Goal: Information Seeking & Learning: Learn about a topic

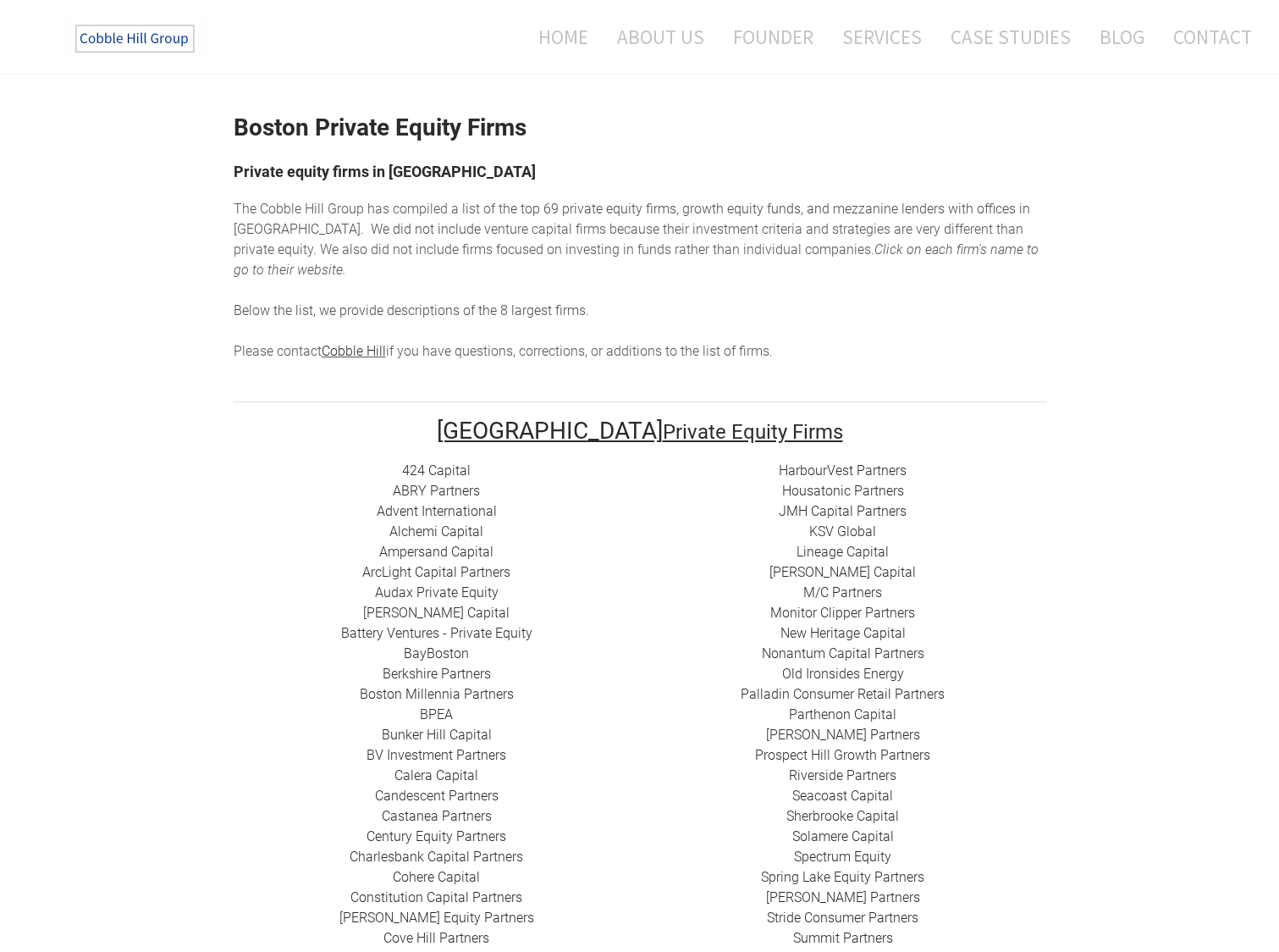
scroll to position [77, 0]
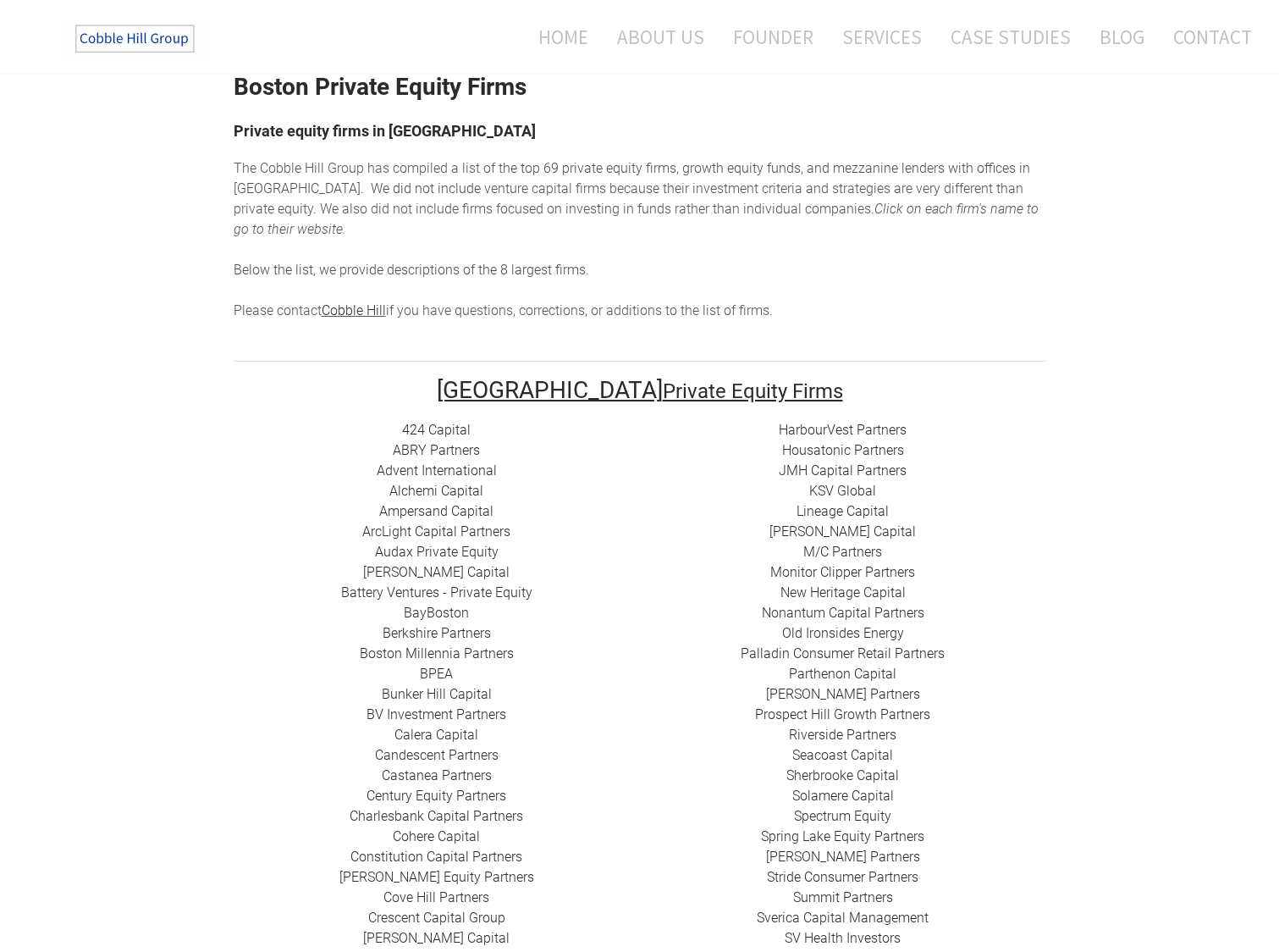
click at [415, 421] on link "424 Capital" at bounding box center [436, 429] width 69 height 16
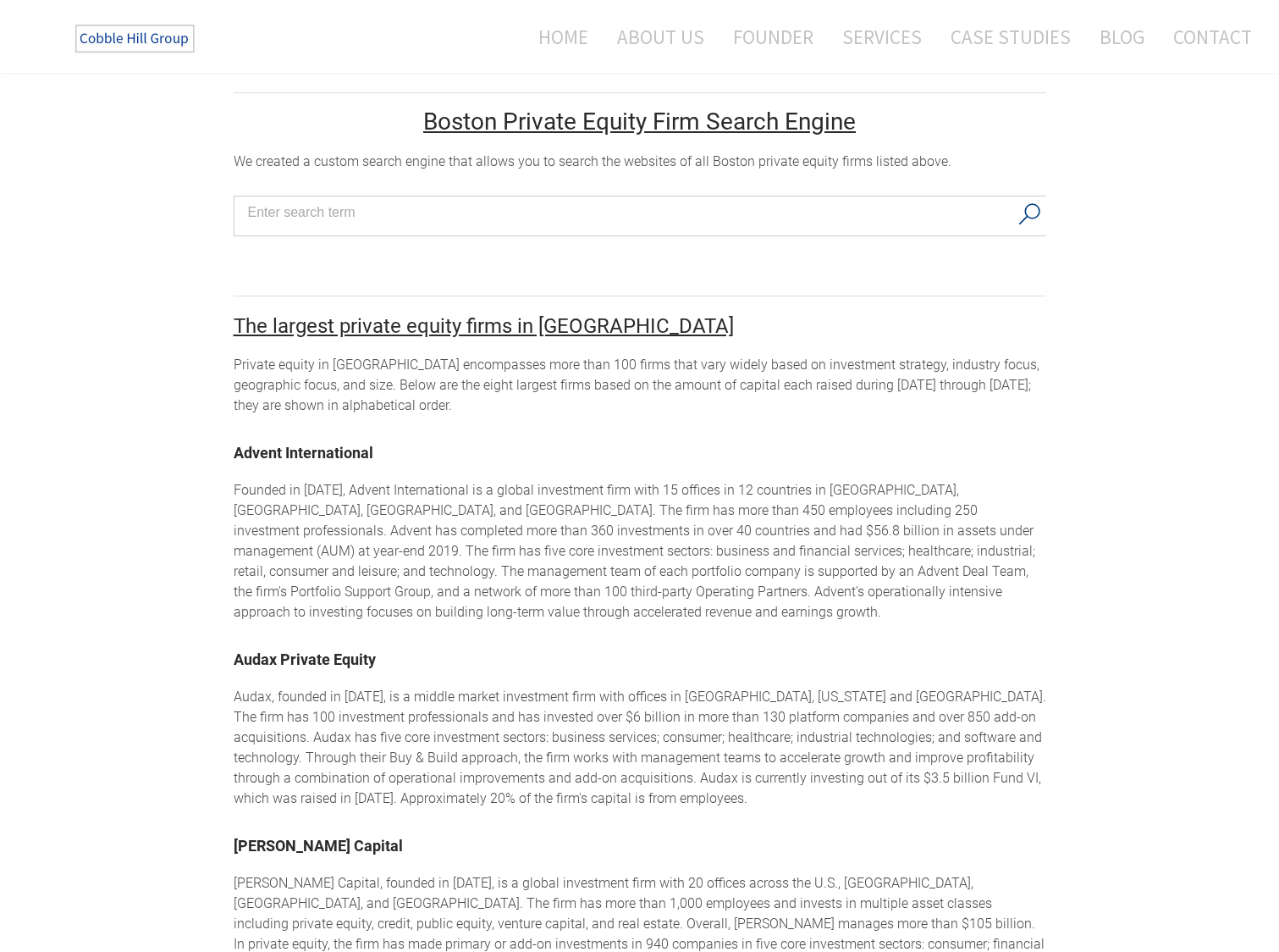
scroll to position [1217, 0]
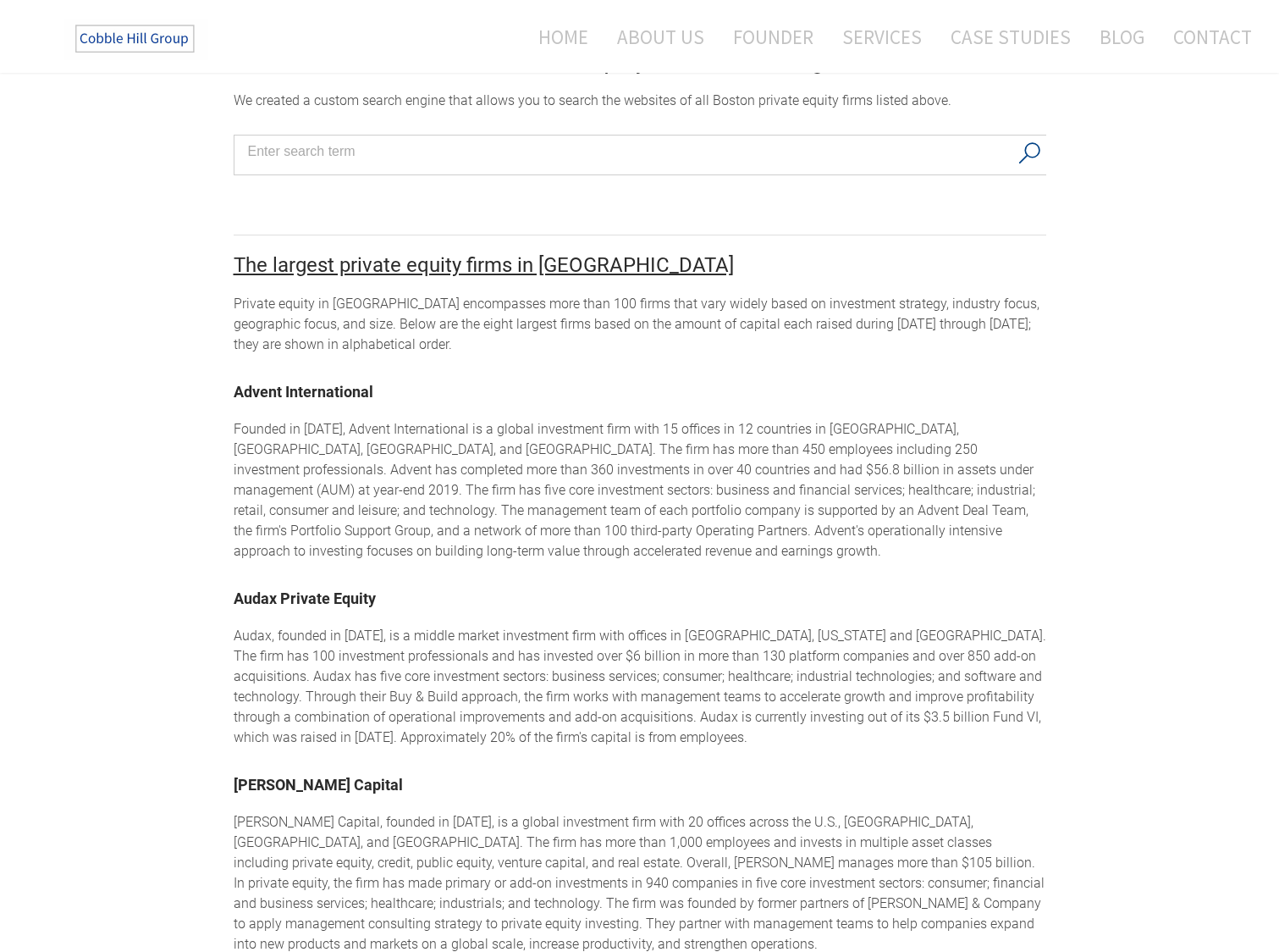
click at [319, 382] on link "​Advent International" at bounding box center [303, 391] width 140 height 18
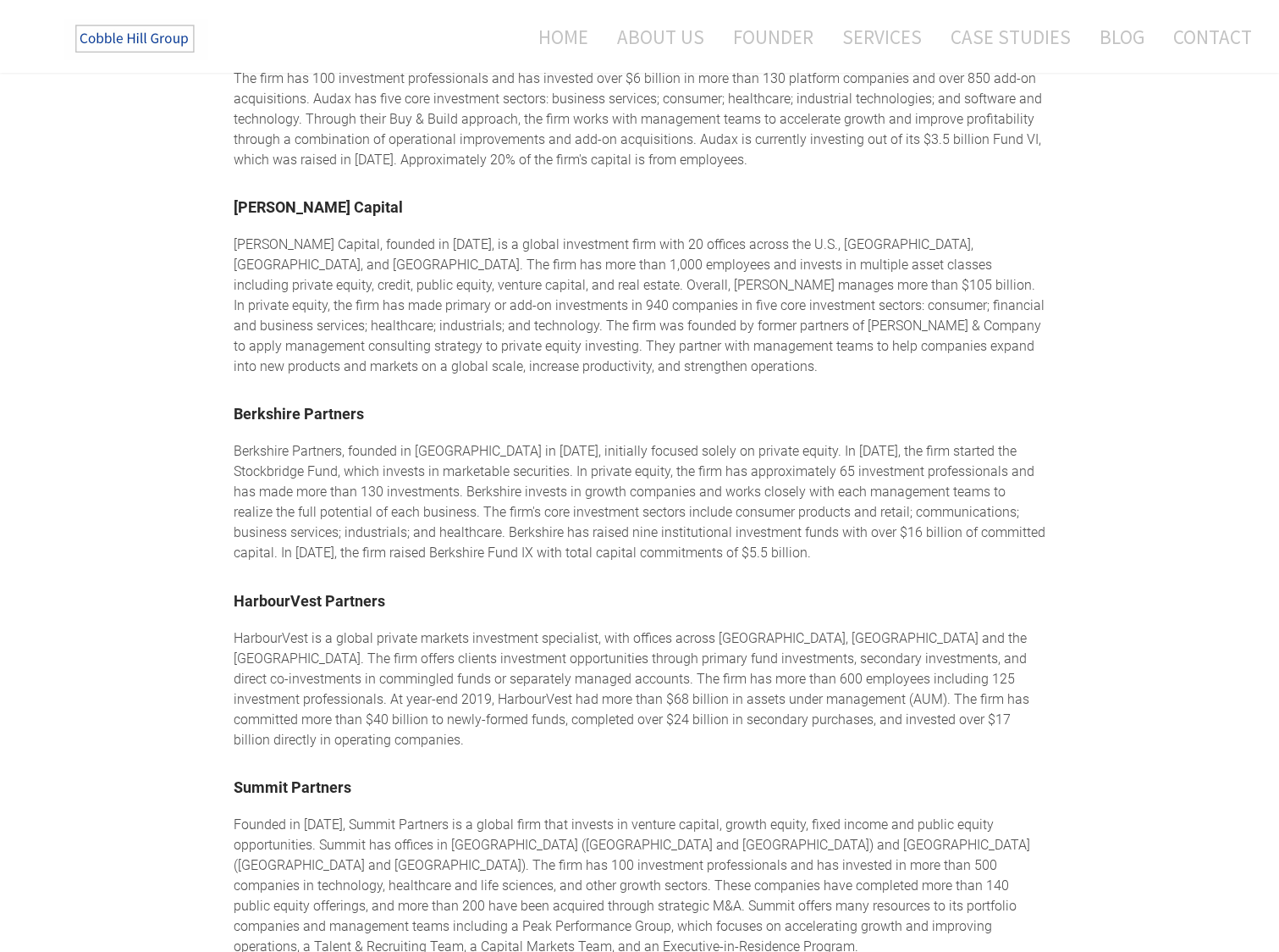
scroll to position [1806, 0]
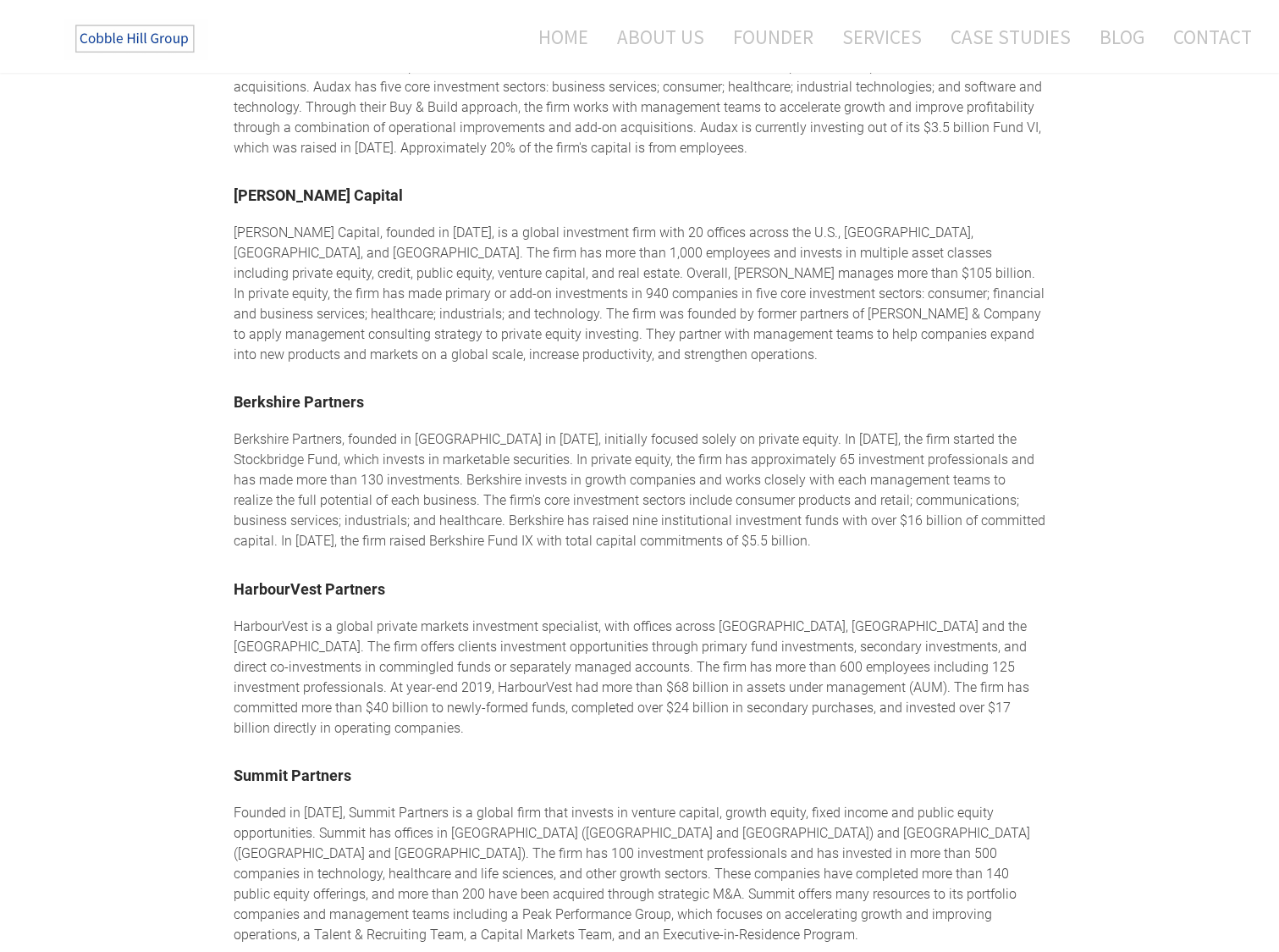
click at [347, 430] on div "Berkshire Partners, founded in [GEOGRAPHIC_DATA] in [DATE], initially focused s…" at bounding box center [640, 491] width 813 height 122
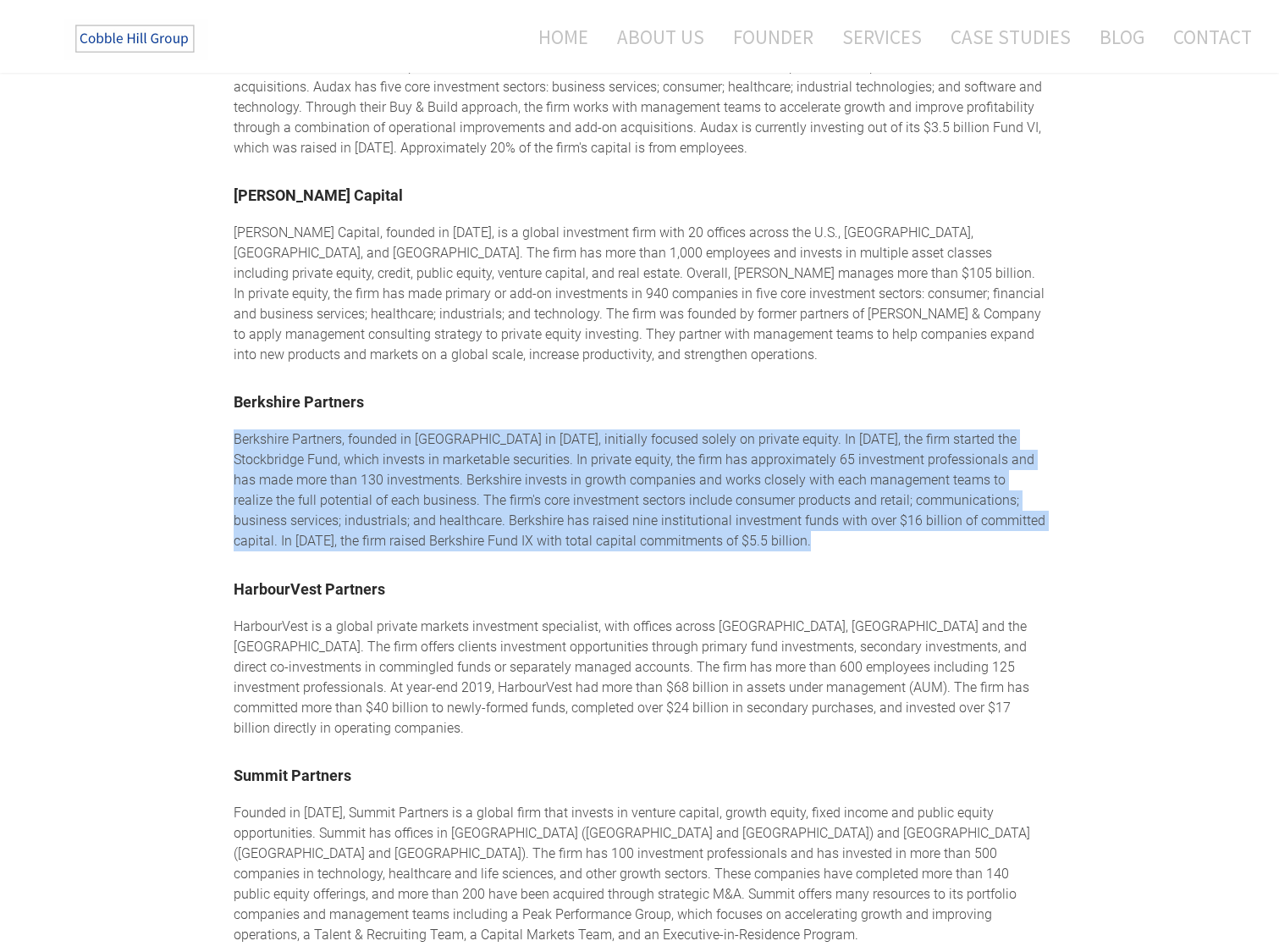
click at [449, 446] on div "Berkshire Partners, founded in [GEOGRAPHIC_DATA] in [DATE], initially focused s…" at bounding box center [640, 491] width 813 height 122
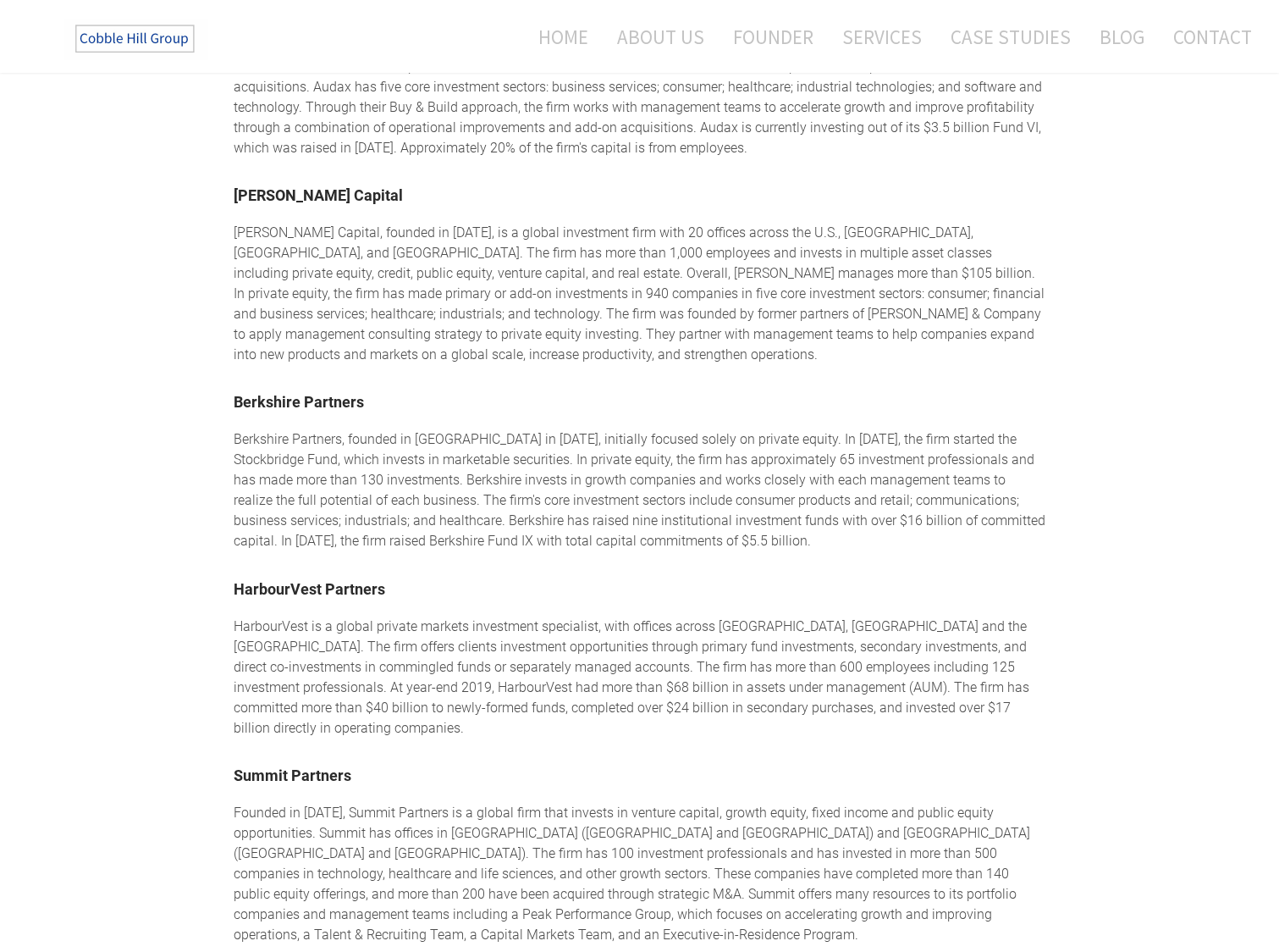
click at [449, 446] on div "Berkshire Partners, founded in [GEOGRAPHIC_DATA] in [DATE], initially focused s…" at bounding box center [640, 491] width 813 height 122
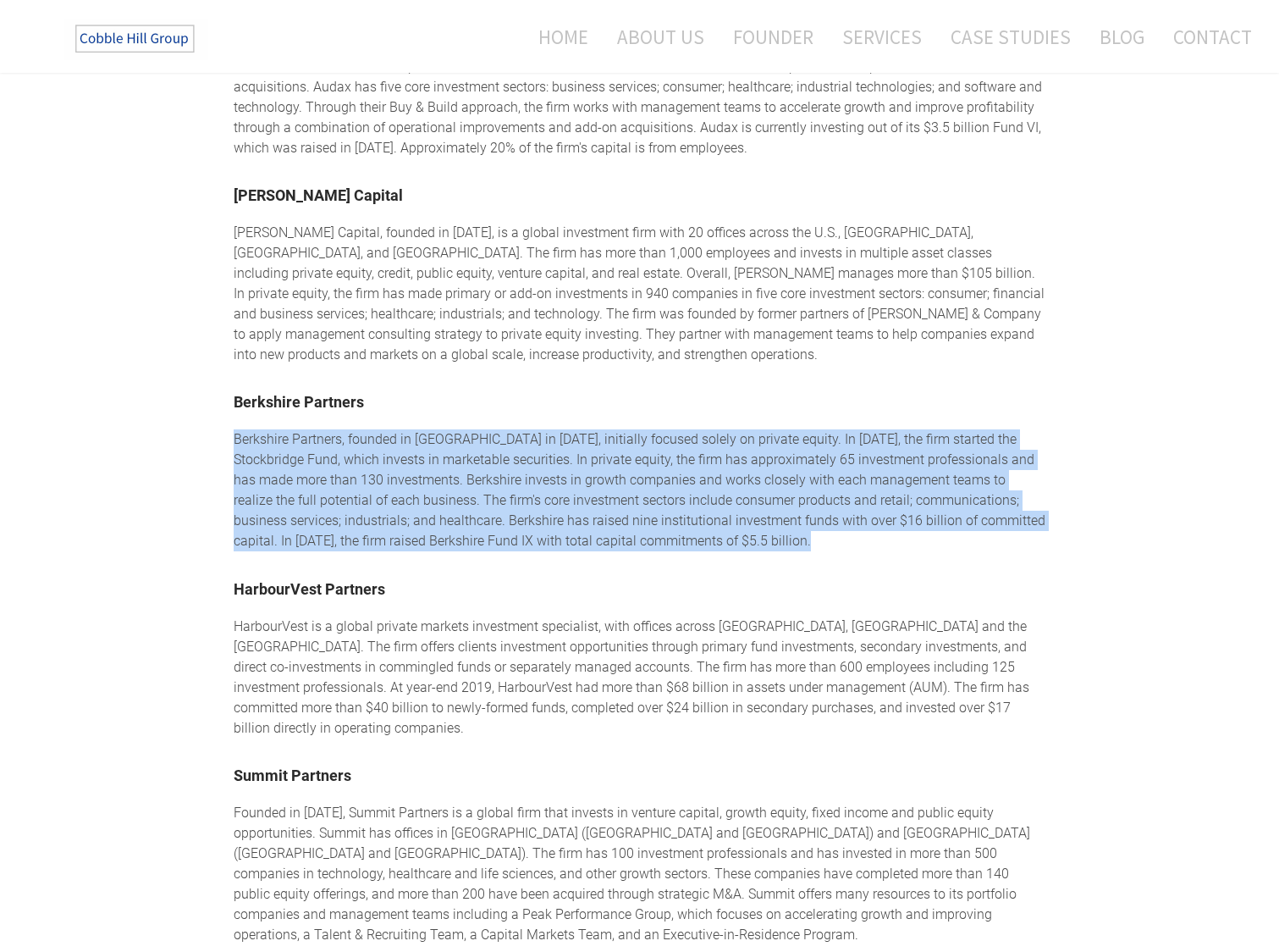
click at [533, 456] on div "Berkshire Partners, founded in [GEOGRAPHIC_DATA] in [DATE], initially focused s…" at bounding box center [640, 491] width 813 height 122
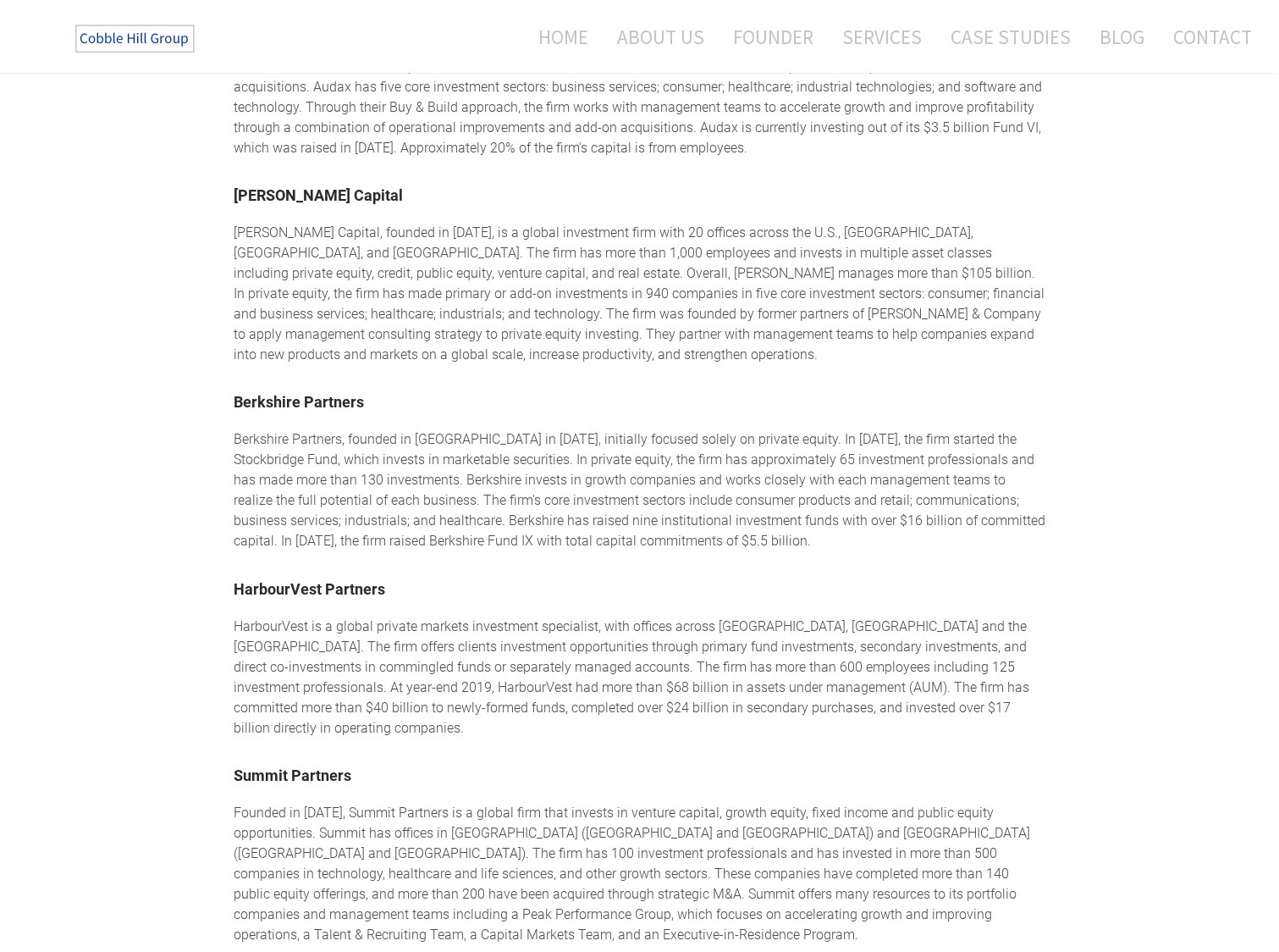
click at [533, 456] on div "Berkshire Partners, founded in [GEOGRAPHIC_DATA] in [DATE], initially focused s…" at bounding box center [640, 491] width 813 height 122
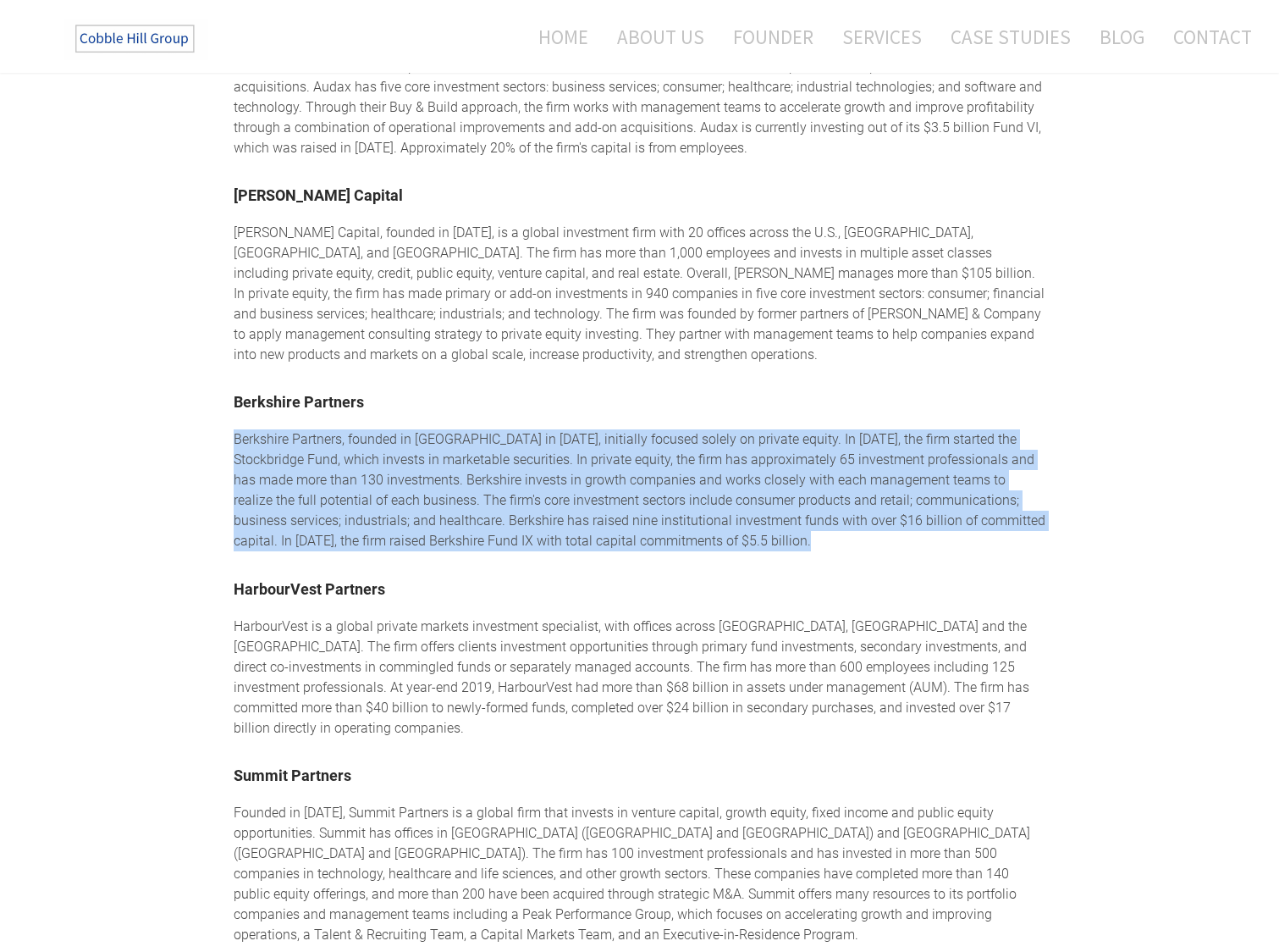
click at [484, 450] on div "Berkshire Partners, founded in [GEOGRAPHIC_DATA] in [DATE], initially focused s…" at bounding box center [640, 491] width 813 height 122
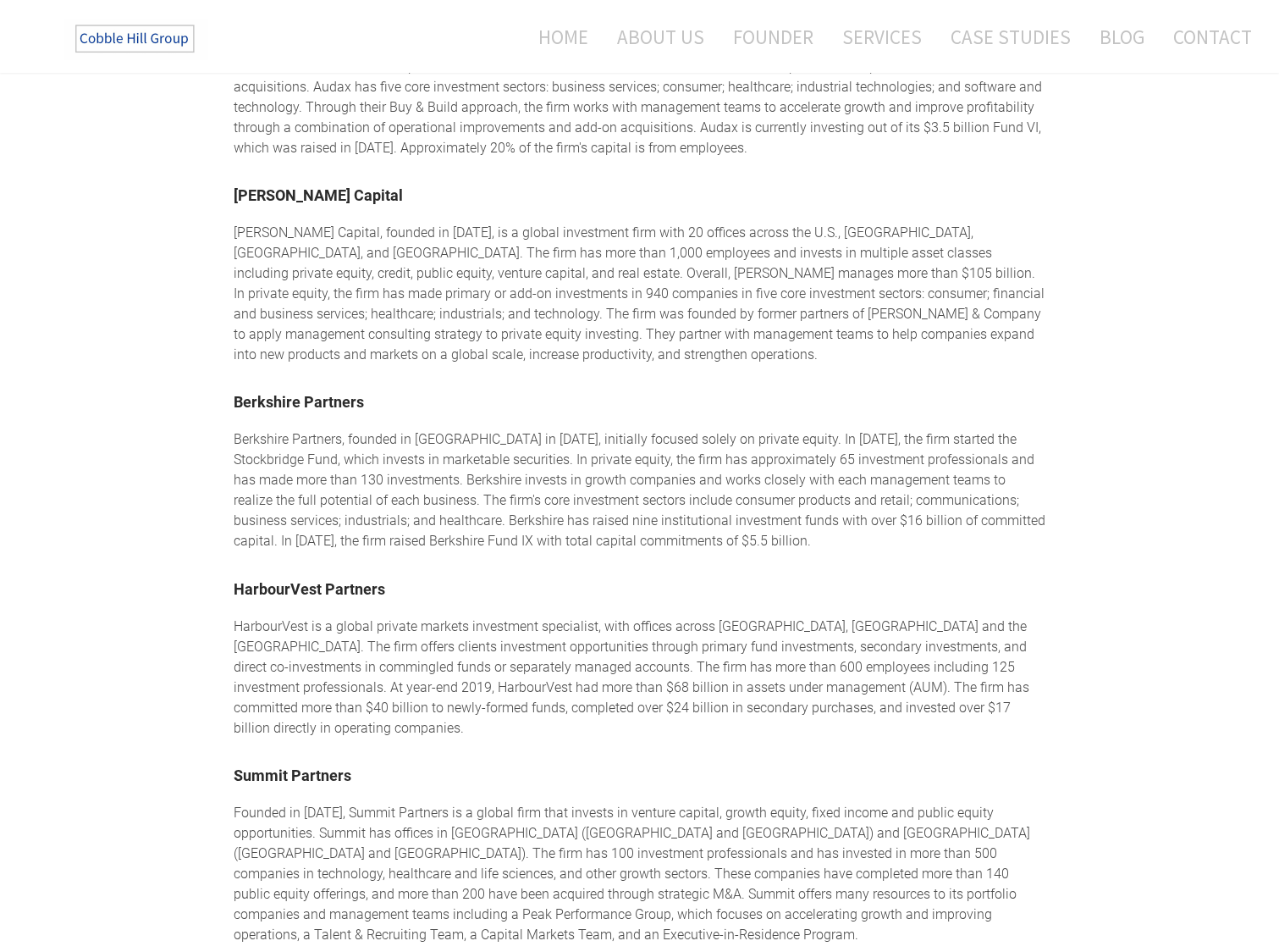
click at [484, 450] on div "Berkshire Partners, founded in [GEOGRAPHIC_DATA] in [DATE], initially focused s…" at bounding box center [640, 491] width 813 height 122
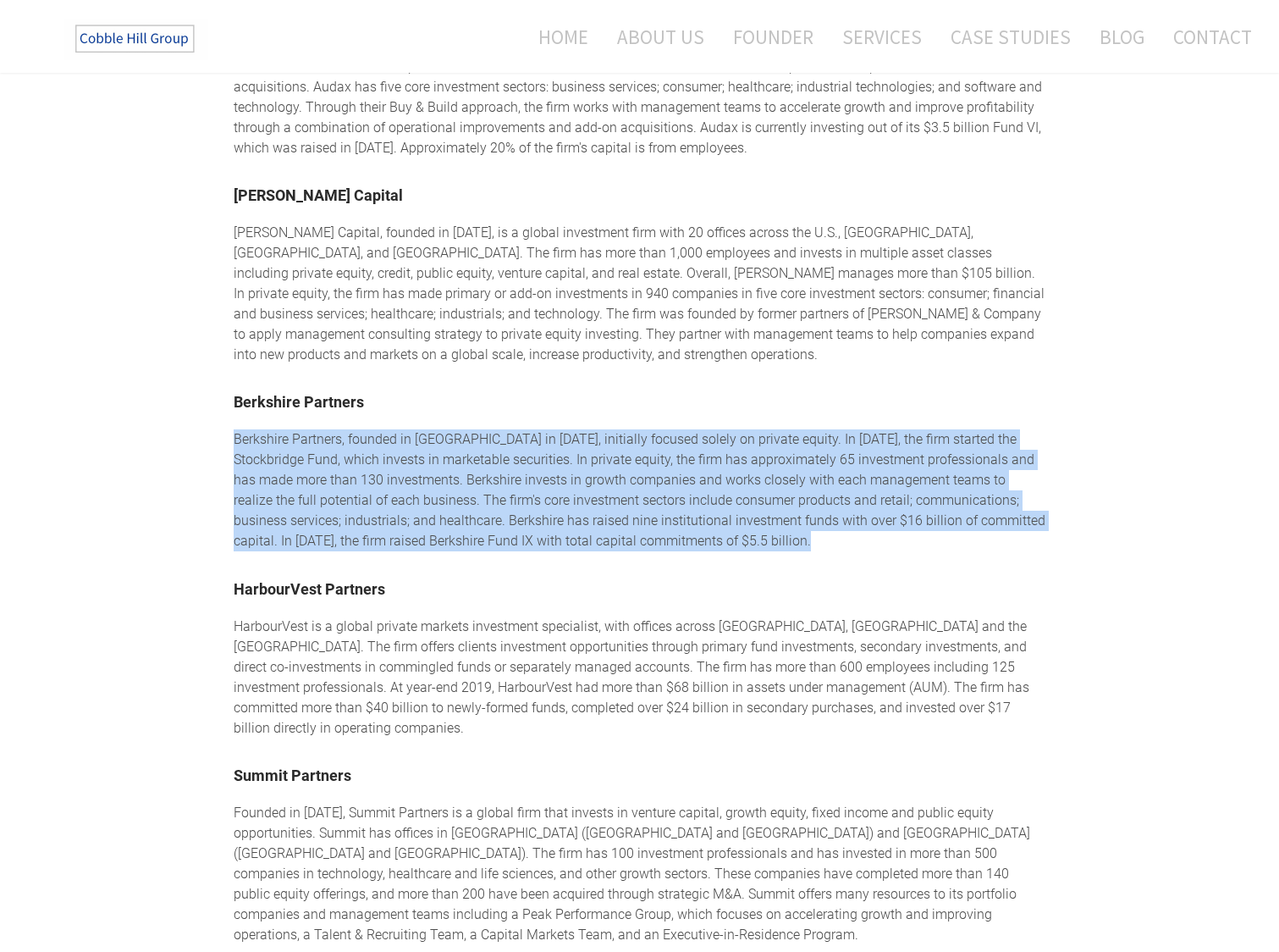
click at [544, 461] on div "Berkshire Partners, founded in [GEOGRAPHIC_DATA] in [DATE], initially focused s…" at bounding box center [640, 491] width 813 height 122
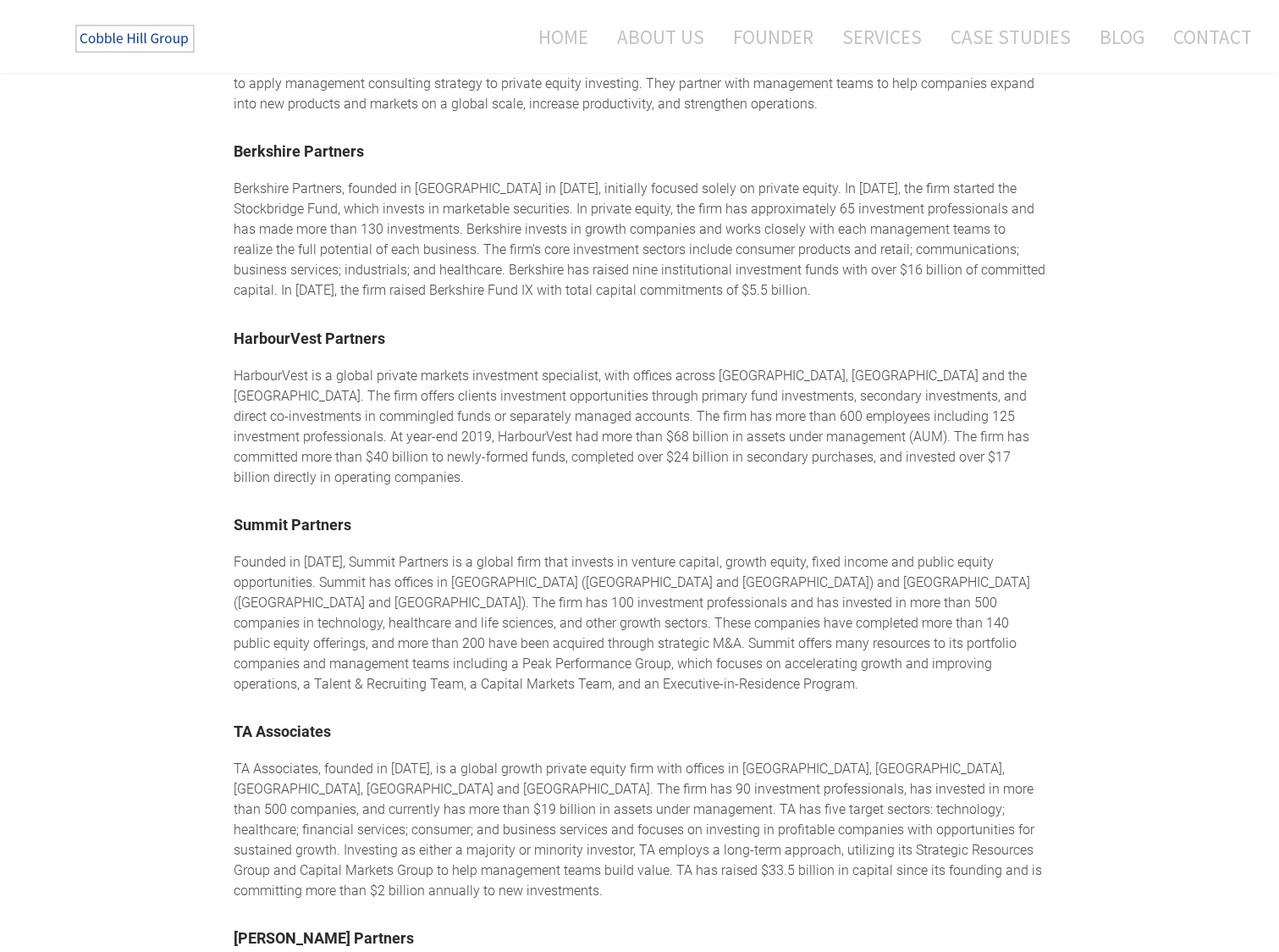
scroll to position [2088, 0]
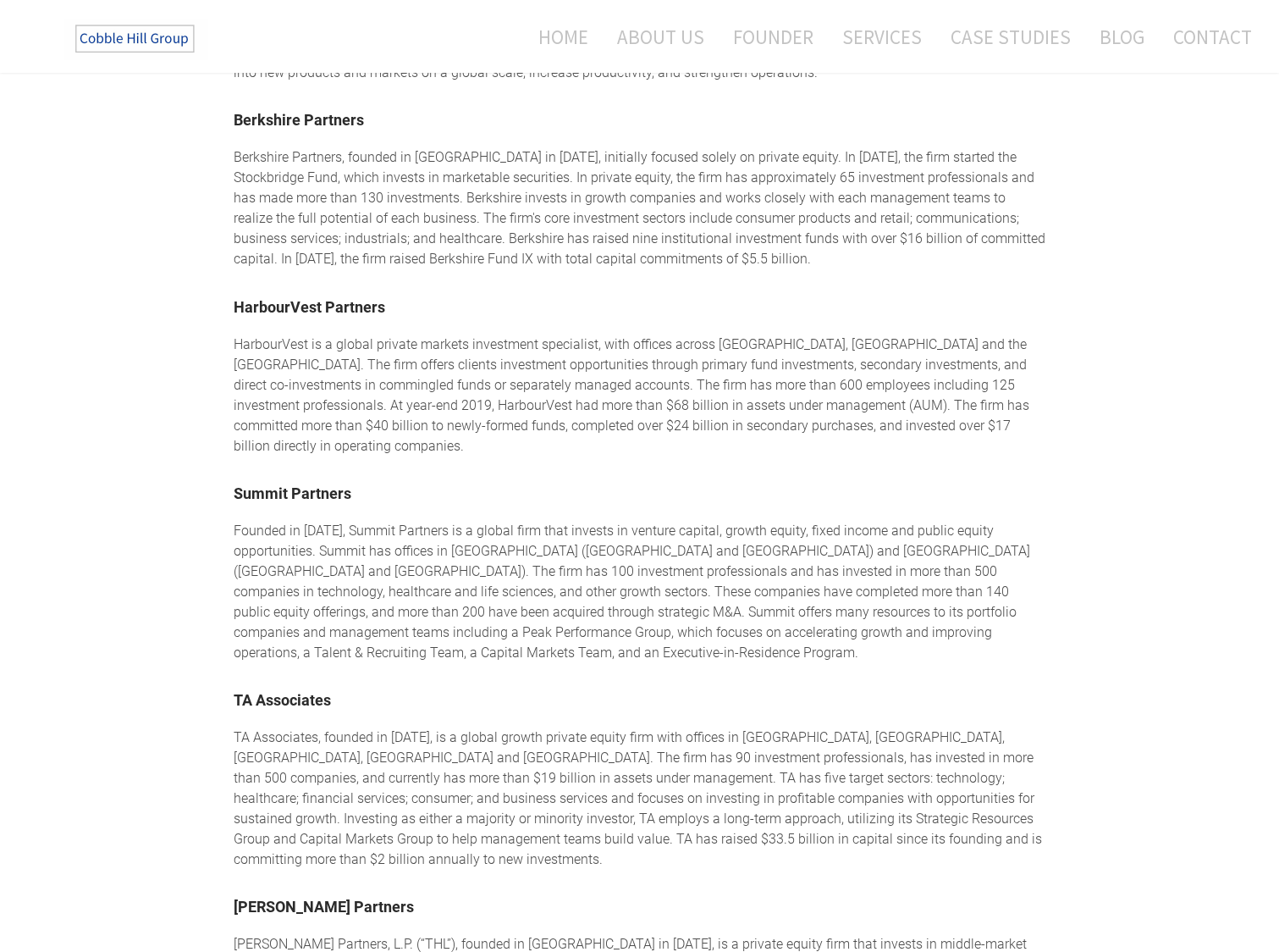
click at [394, 351] on div "HarbourVest is a global private markets investment specialist, with offices acr…" at bounding box center [640, 395] width 813 height 122
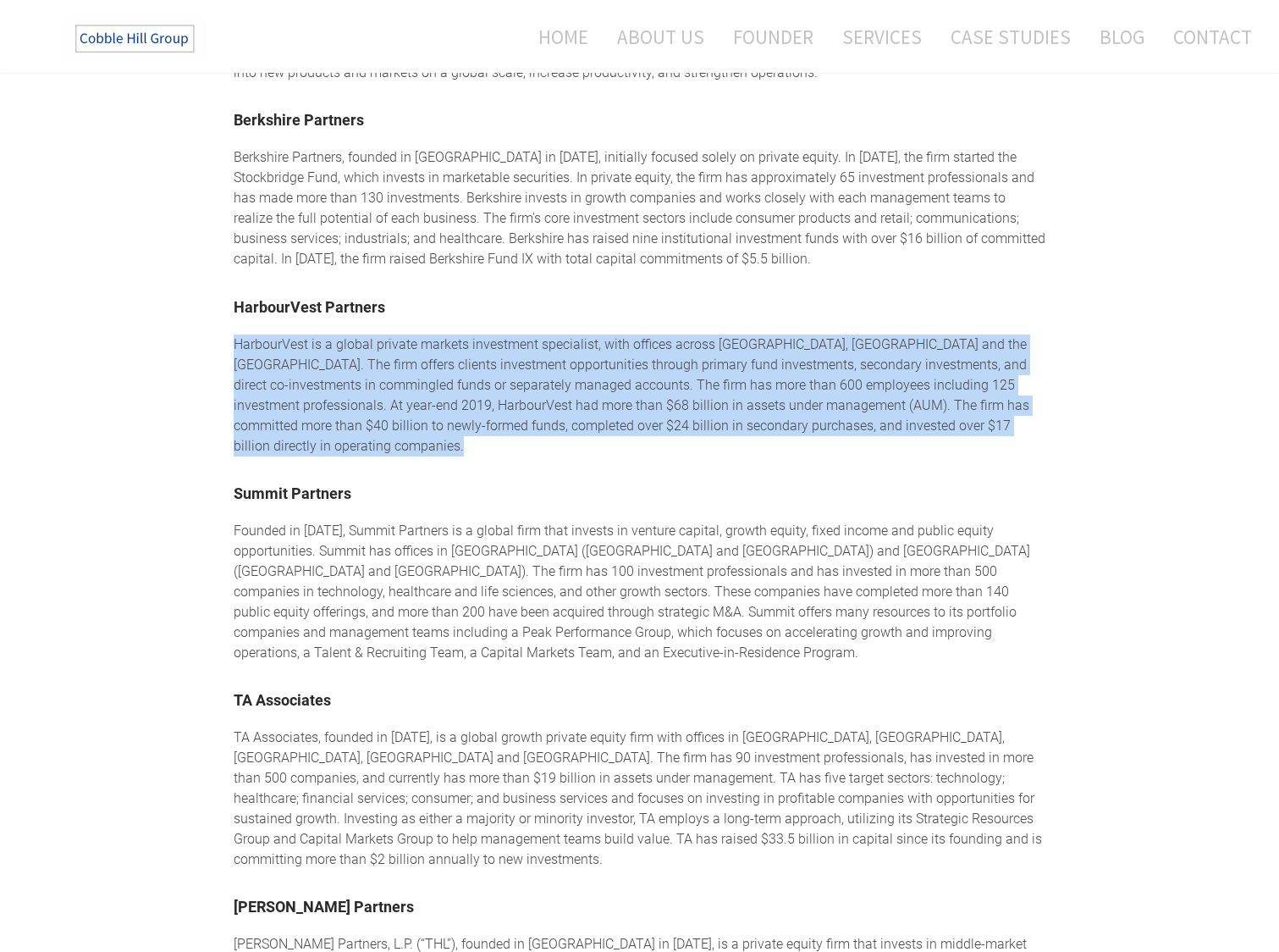
click at [539, 364] on div "HarbourVest is a global private markets investment specialist, with offices acr…" at bounding box center [640, 395] width 813 height 122
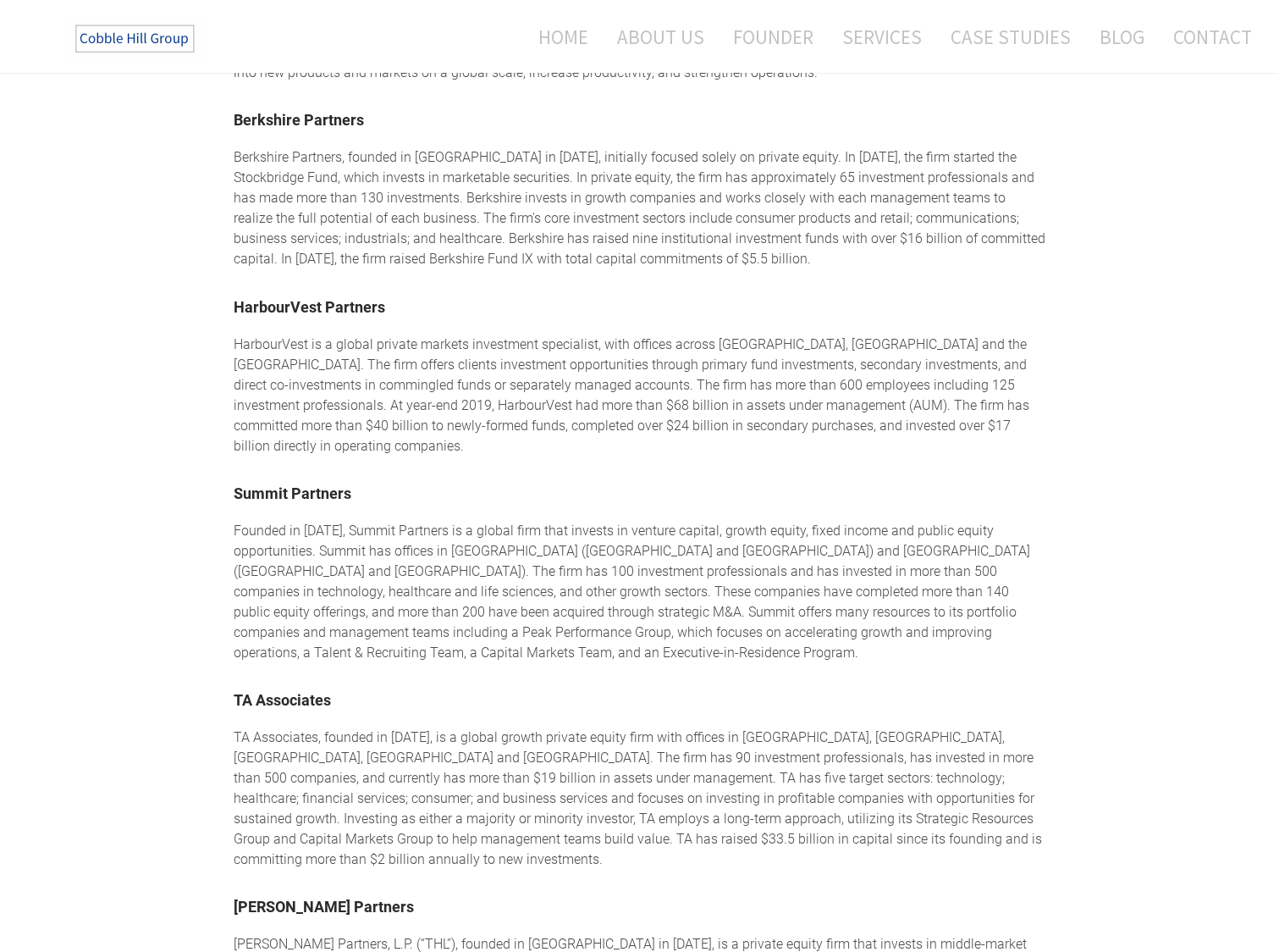
click at [539, 364] on div "HarbourVest is a global private markets investment specialist, with offices acr…" at bounding box center [640, 395] width 813 height 122
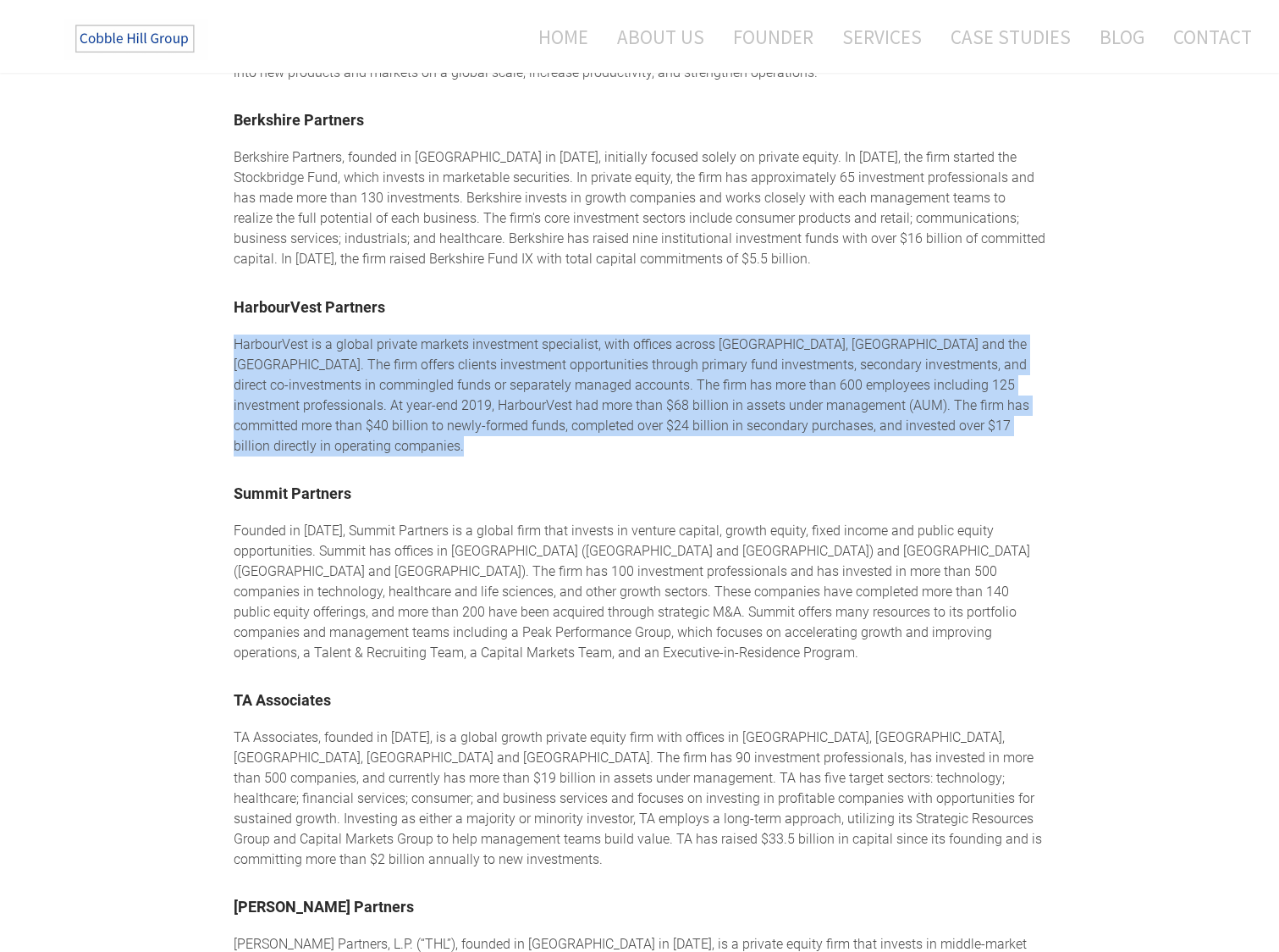
click at [693, 385] on div "HarbourVest is a global private markets investment specialist, with offices acr…" at bounding box center [640, 395] width 813 height 122
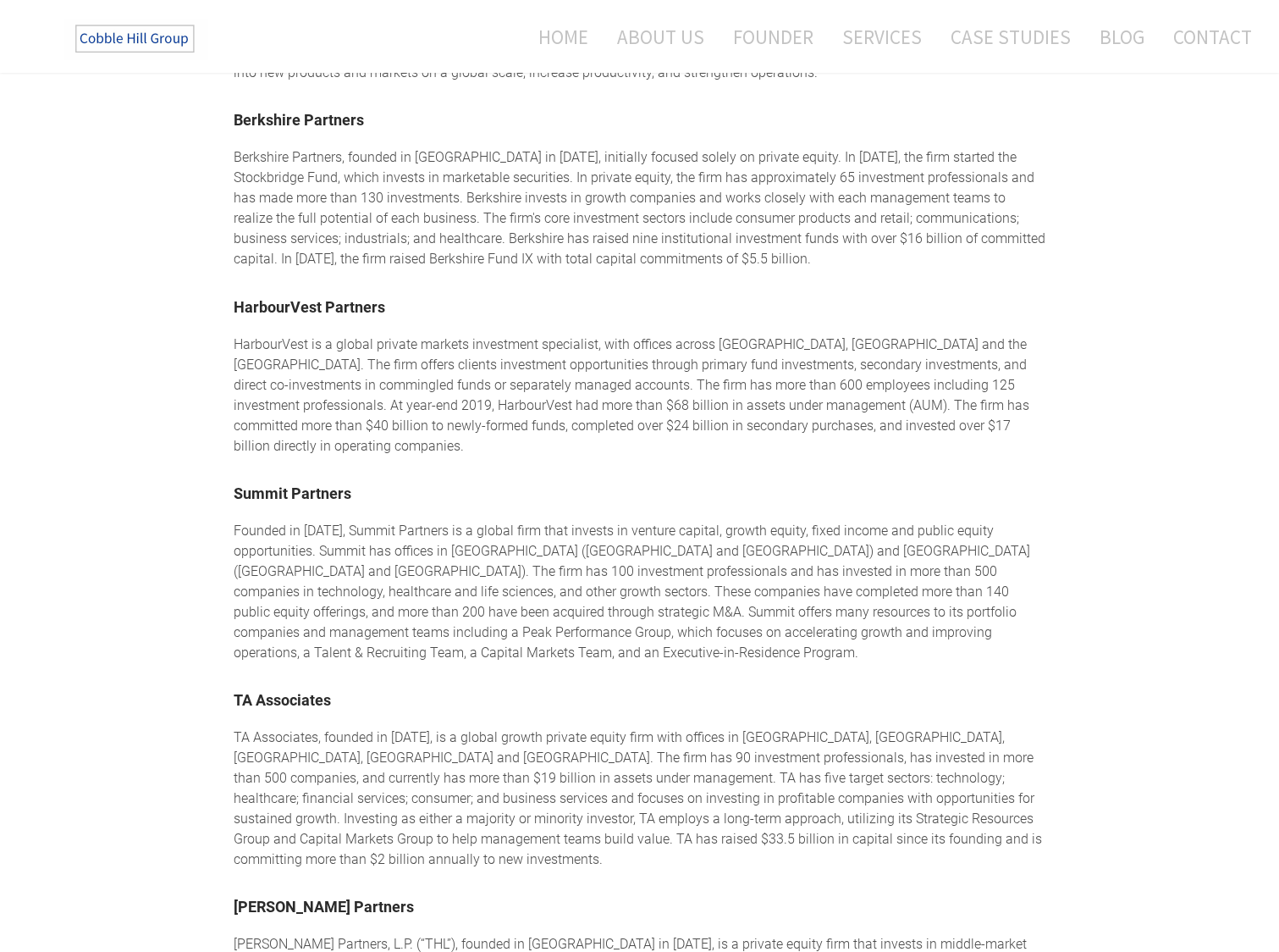
click at [693, 385] on div "HarbourVest is a global private markets investment specialist, with offices acr…" at bounding box center [640, 395] width 813 height 122
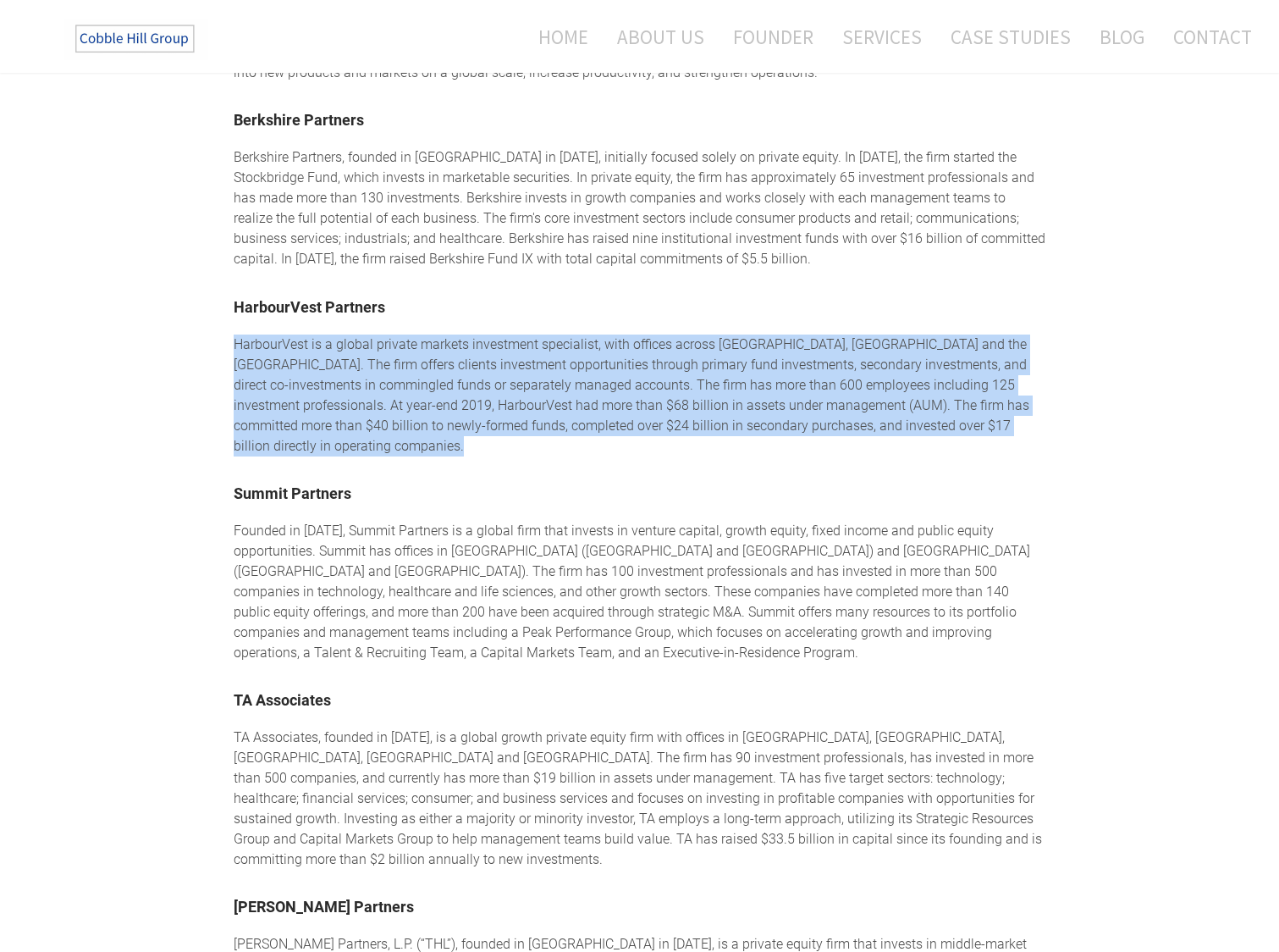
click at [587, 379] on div "HarbourVest is a global private markets investment specialist, with offices acr…" at bounding box center [640, 395] width 813 height 122
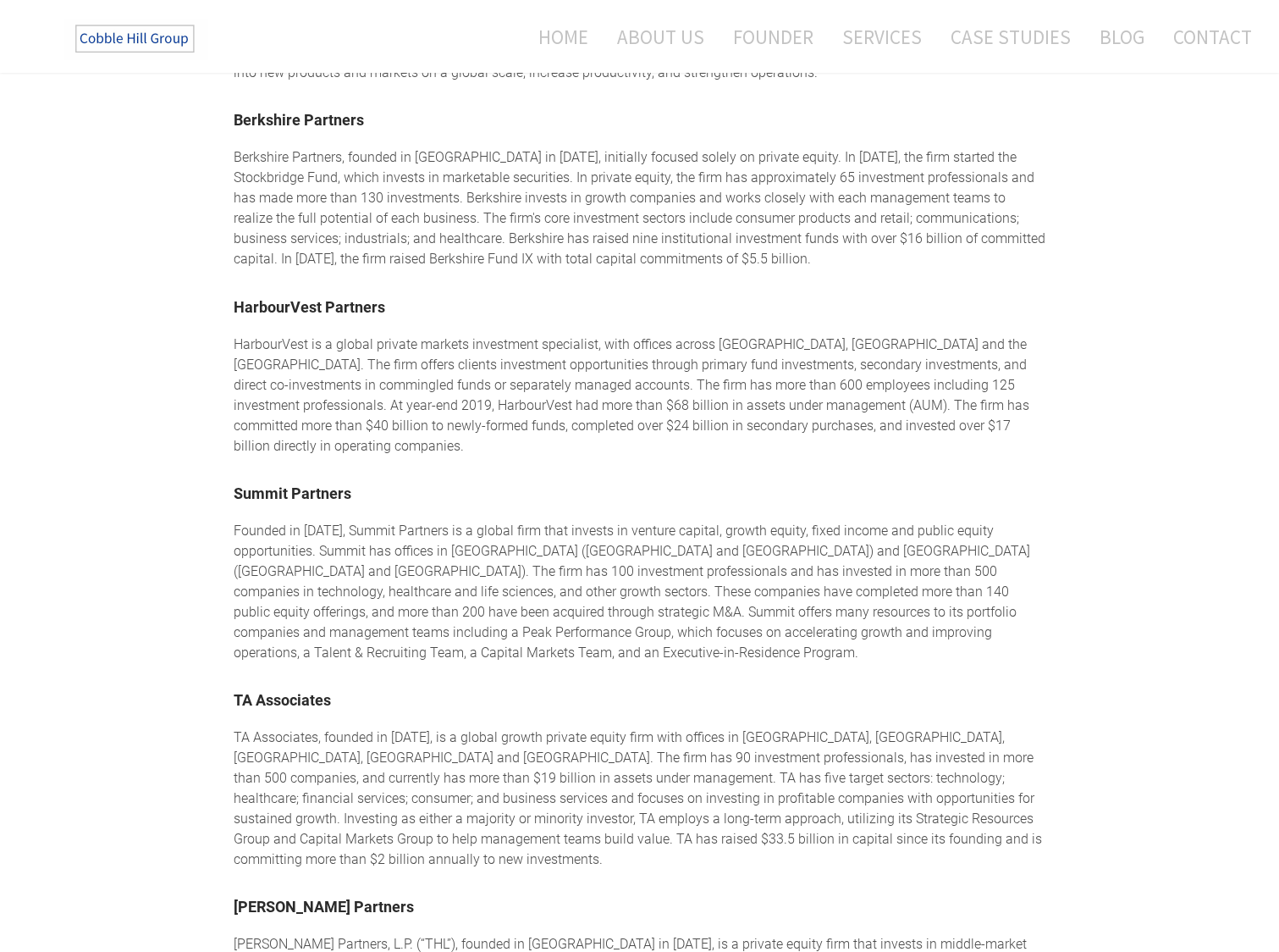
click at [587, 379] on div "HarbourVest is a global private markets investment specialist, with offices acr…" at bounding box center [640, 395] width 813 height 122
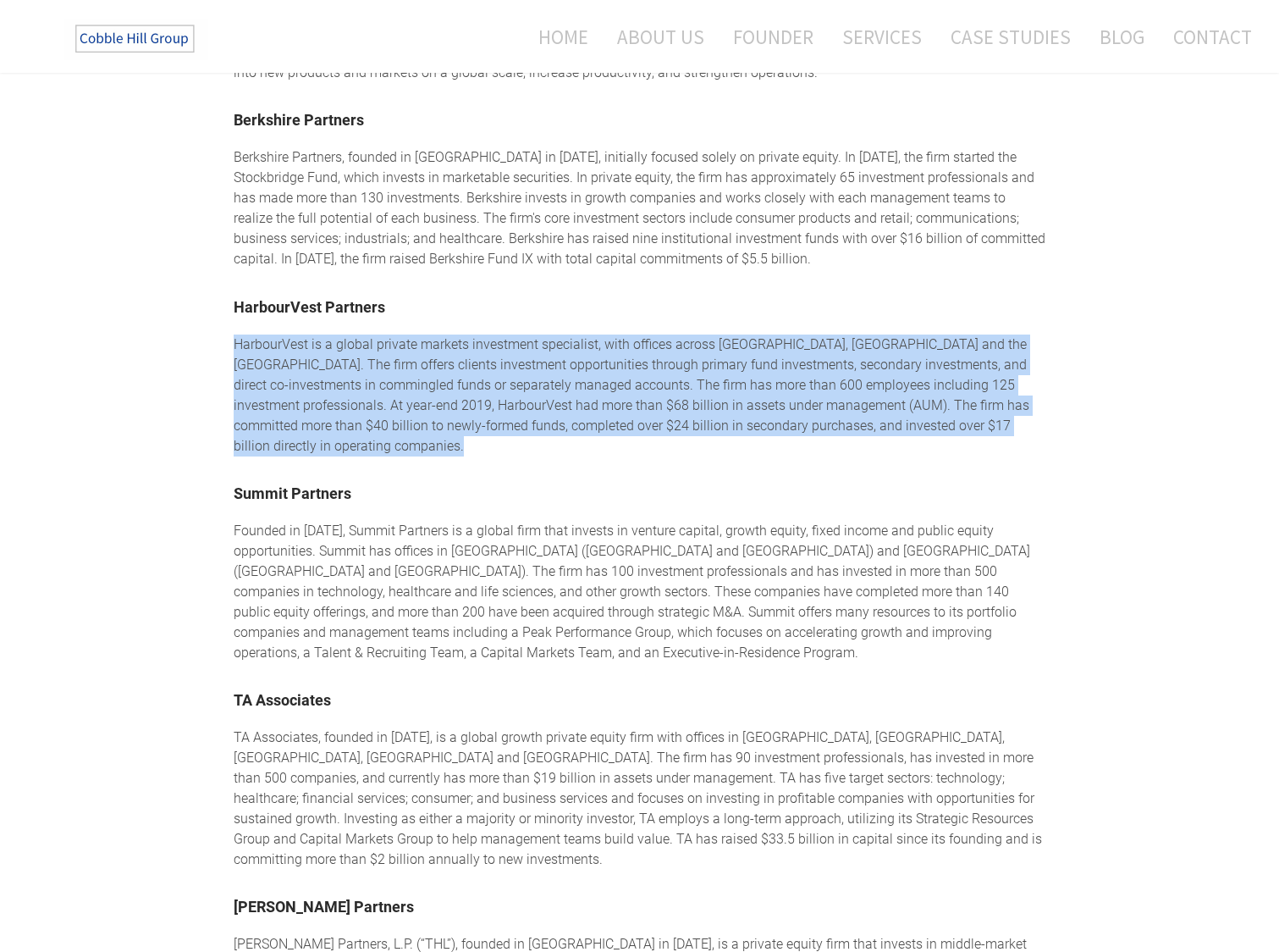
click at [543, 373] on div "HarbourVest is a global private markets investment specialist, with offices acr…" at bounding box center [640, 395] width 813 height 122
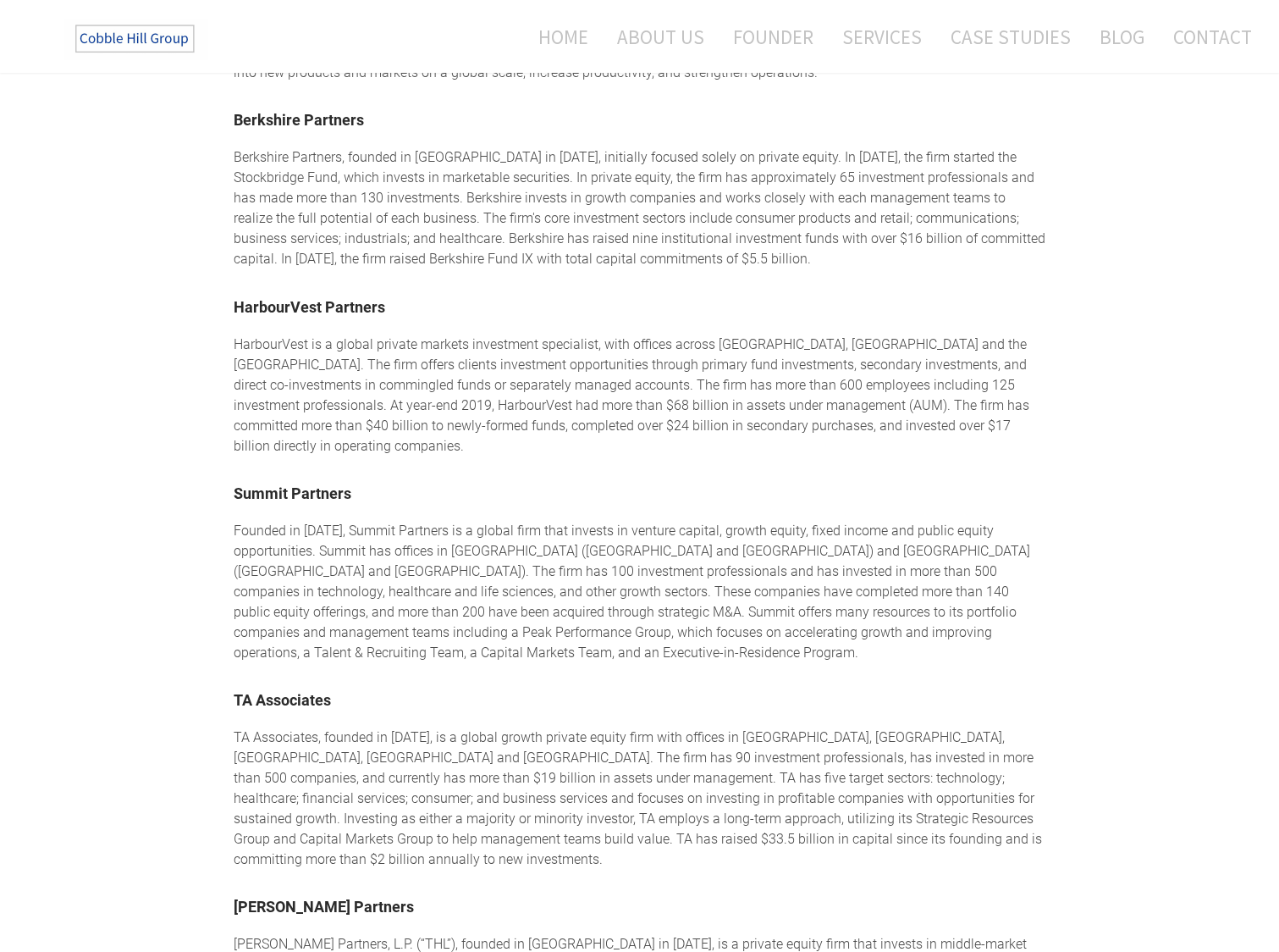
click at [543, 373] on div "HarbourVest is a global private markets investment specialist, with offices acr…" at bounding box center [640, 395] width 813 height 122
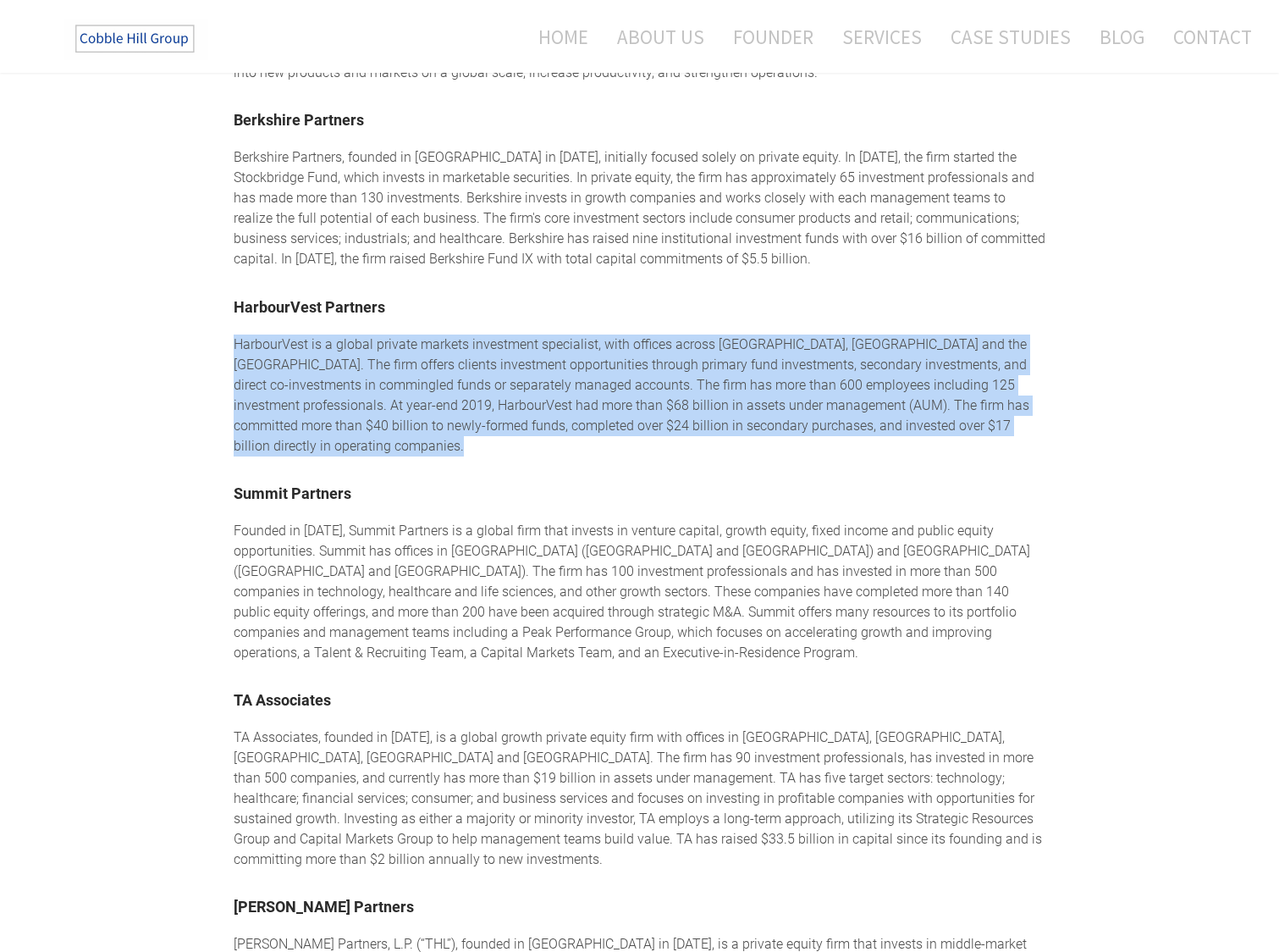
click at [413, 351] on div "HarbourVest is a global private markets investment specialist, with offices acr…" at bounding box center [640, 395] width 813 height 122
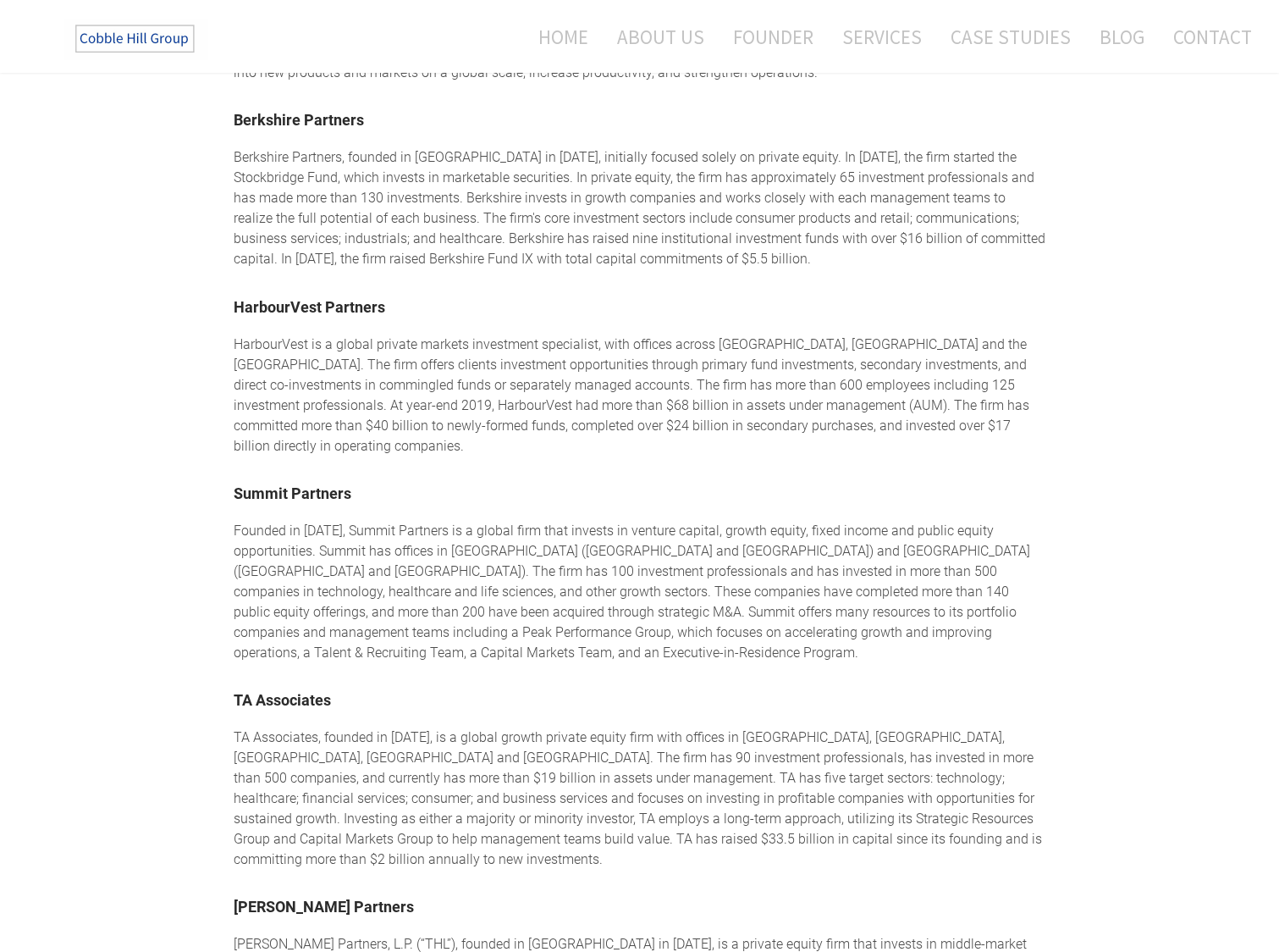
click at [413, 351] on div "HarbourVest is a global private markets investment specialist, with offices acr…" at bounding box center [640, 395] width 813 height 122
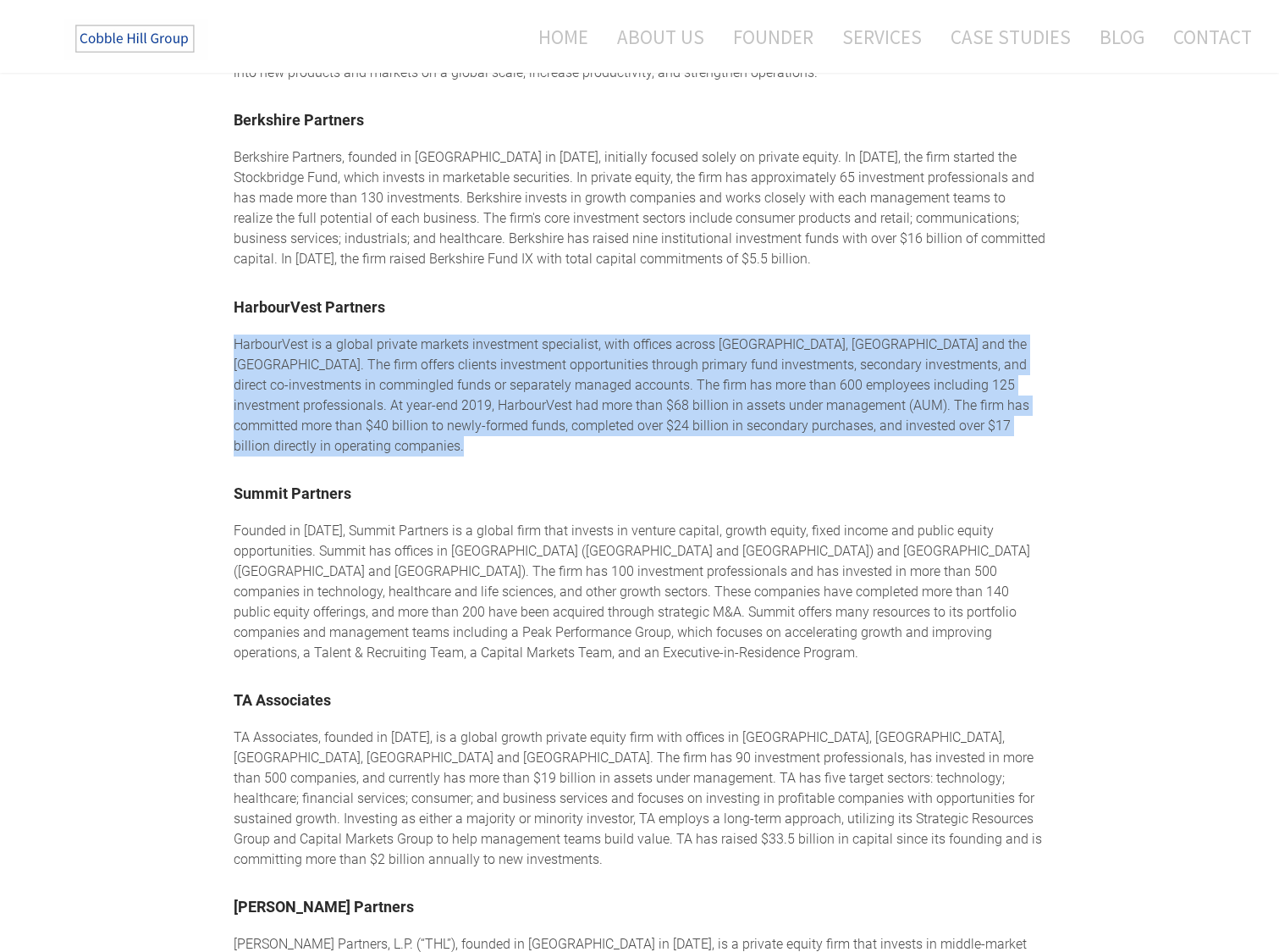
click at [564, 363] on div "HarbourVest is a global private markets investment specialist, with offices acr…" at bounding box center [640, 395] width 813 height 122
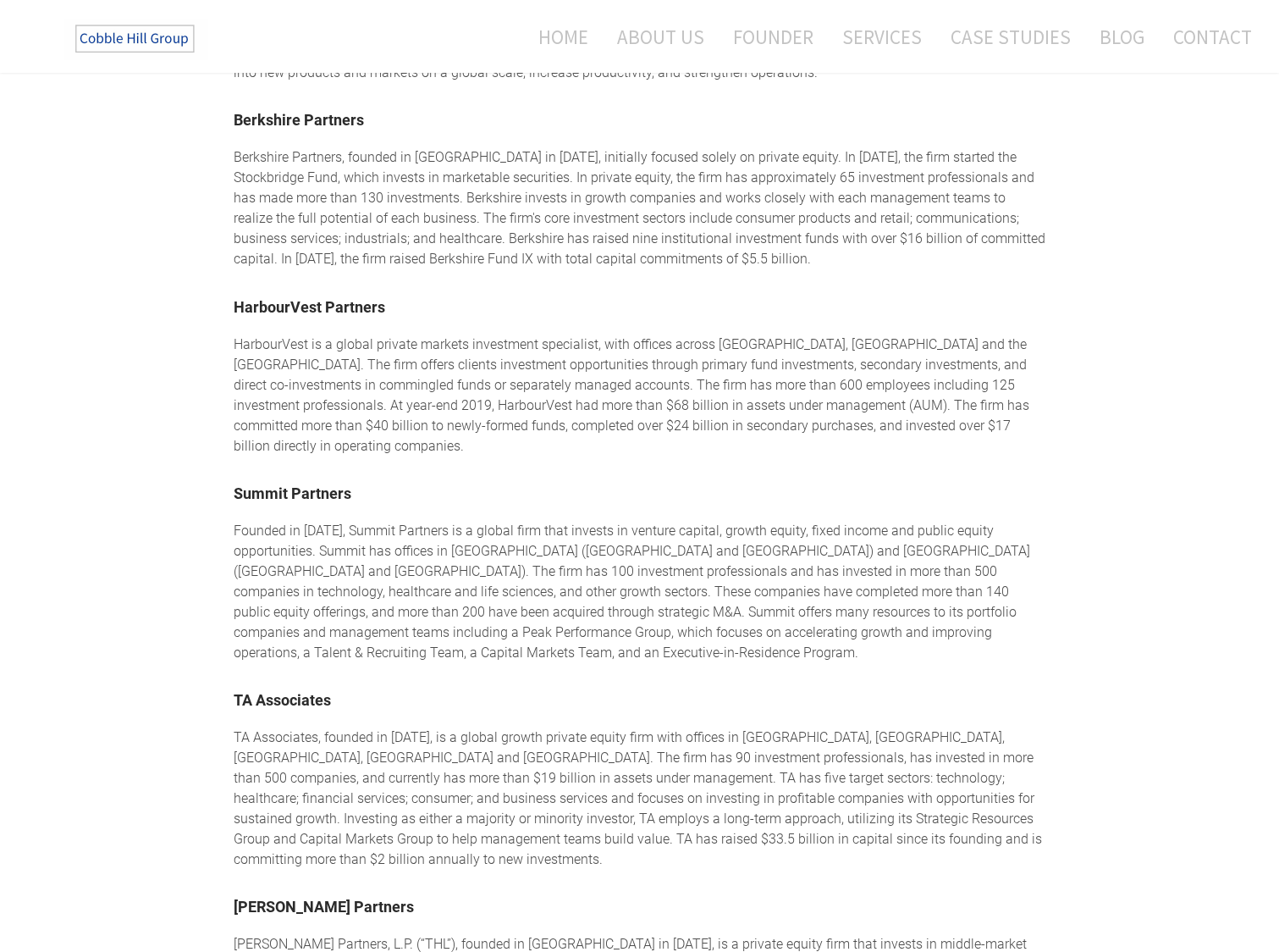
click at [564, 363] on div "HarbourVest is a global private markets investment specialist, with offices acr…" at bounding box center [640, 395] width 813 height 122
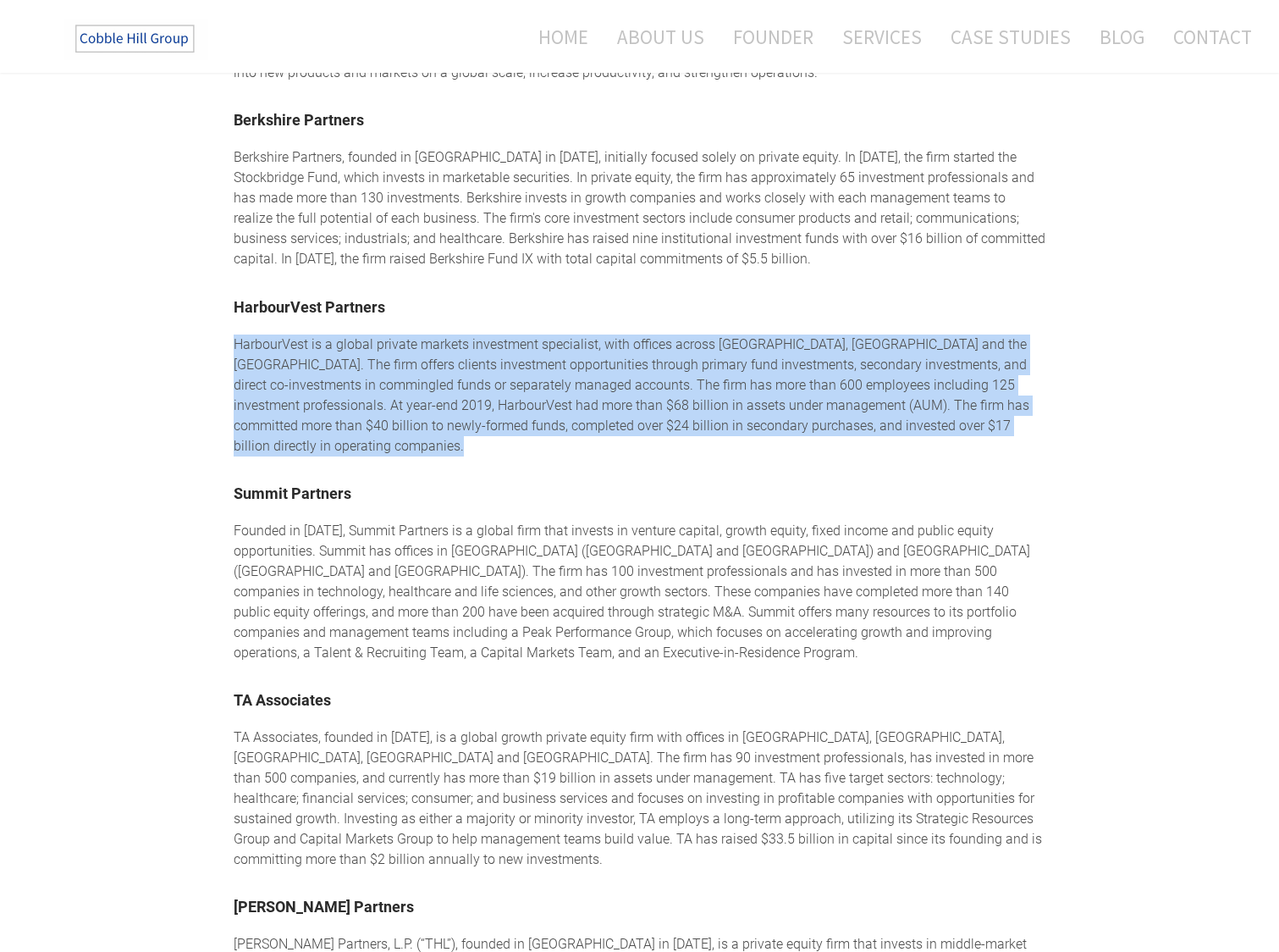
click at [401, 334] on div "HarbourVest is a global private markets investment specialist, with offices acr…" at bounding box center [640, 395] width 813 height 122
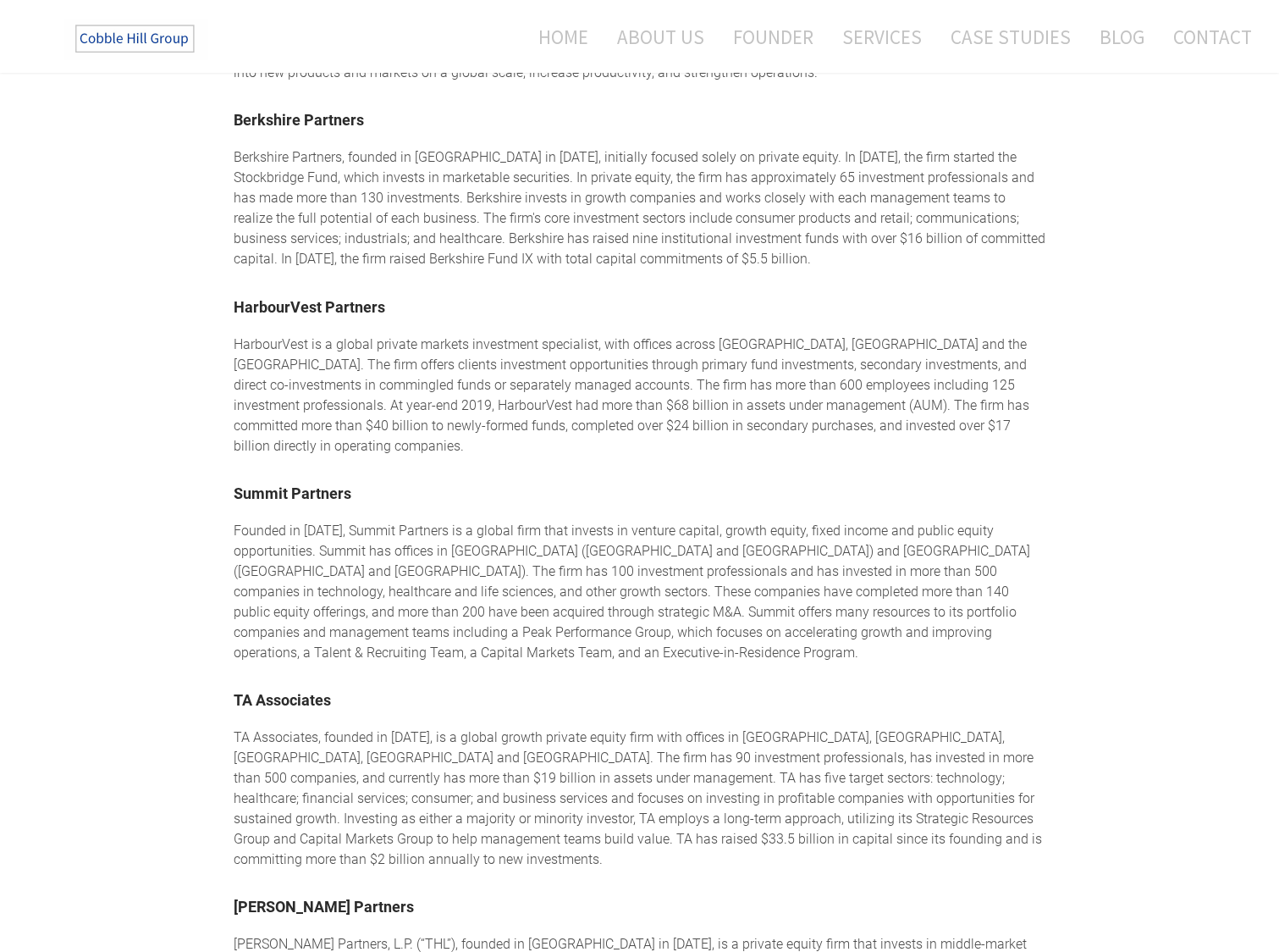
click at [401, 334] on div "HarbourVest is a global private markets investment specialist, with offices acr…" at bounding box center [640, 395] width 813 height 122
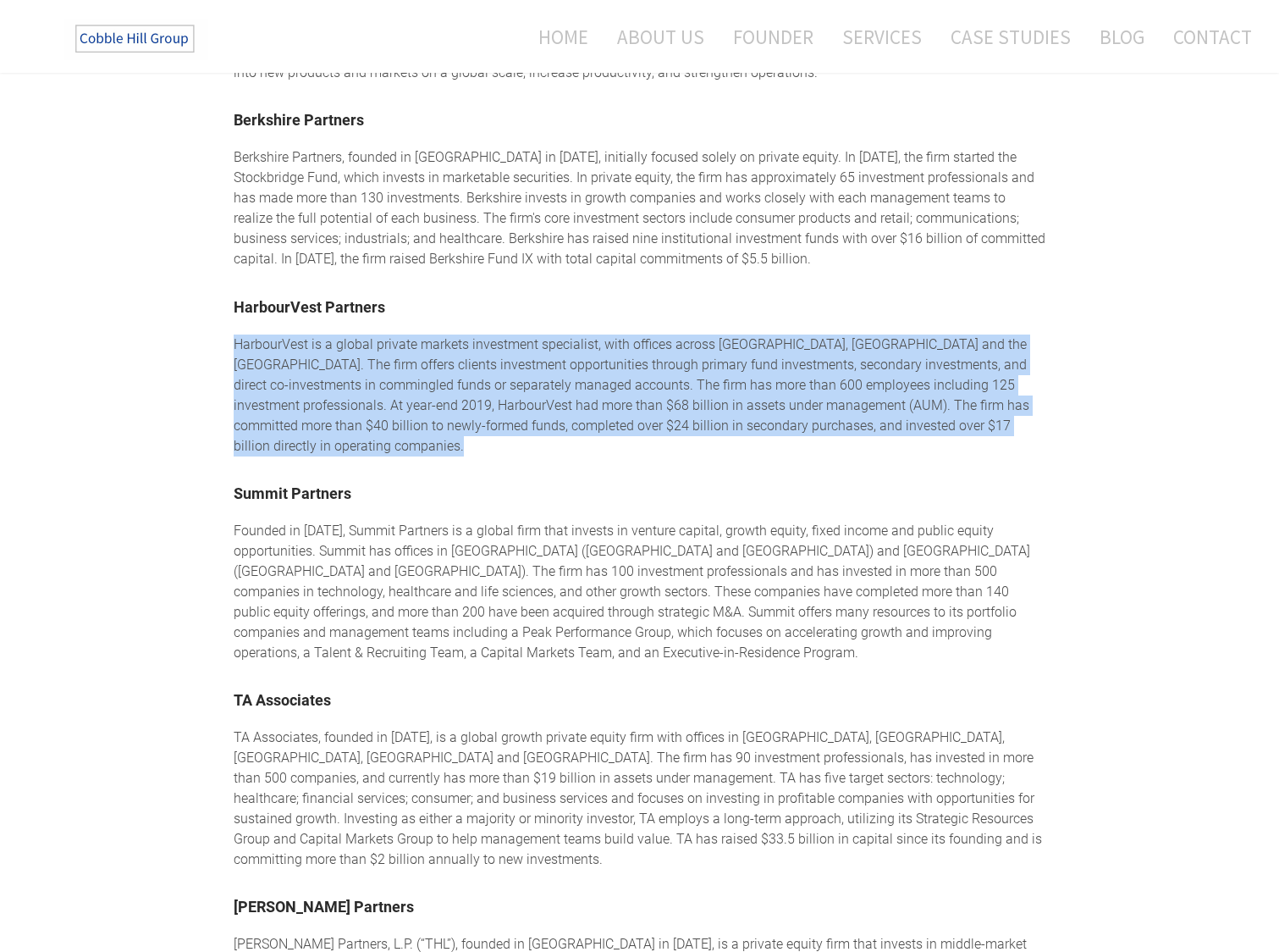
click at [495, 342] on div "HarbourVest is a global private markets investment specialist, with offices acr…" at bounding box center [640, 395] width 813 height 122
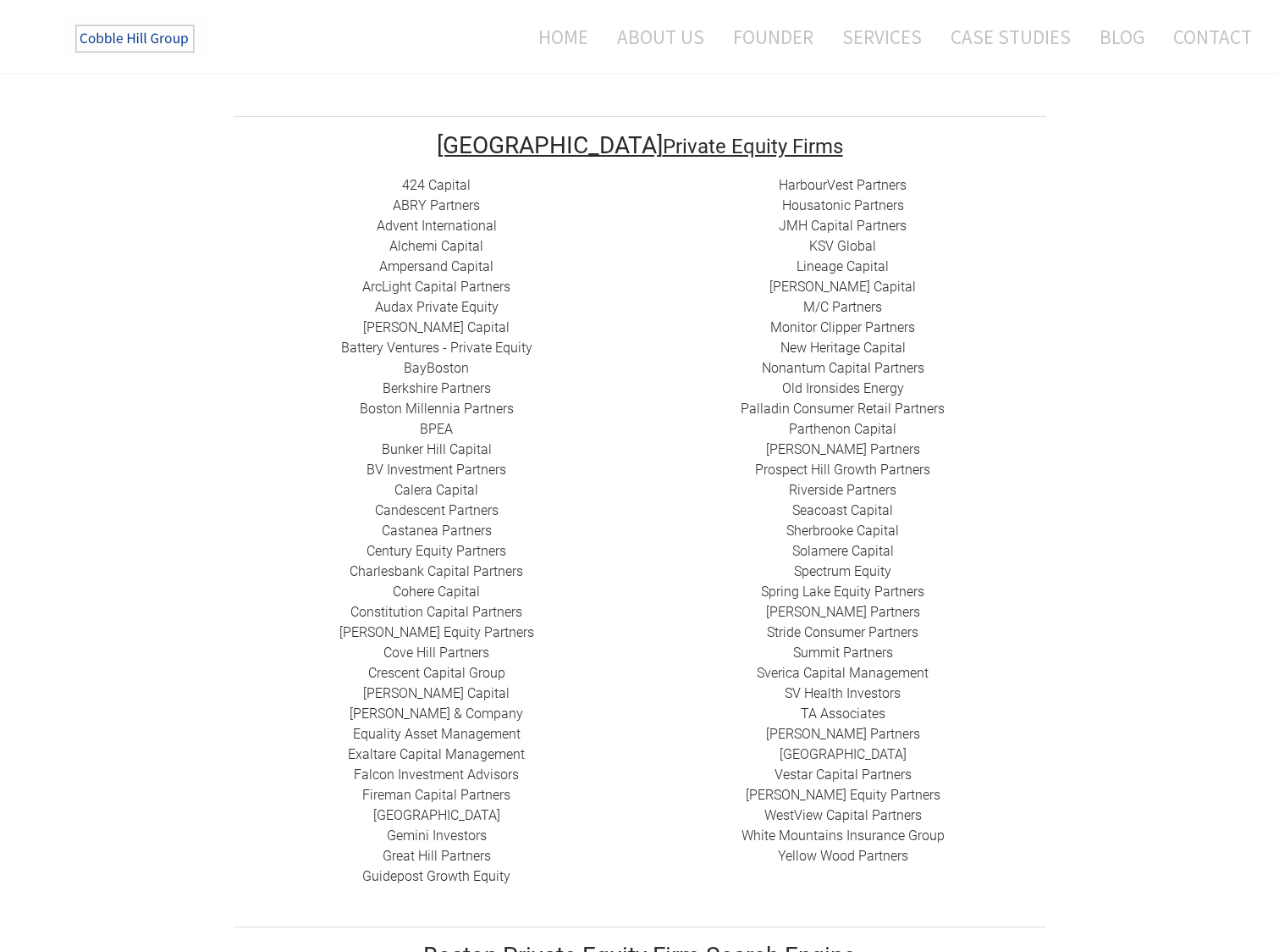
scroll to position [311, 0]
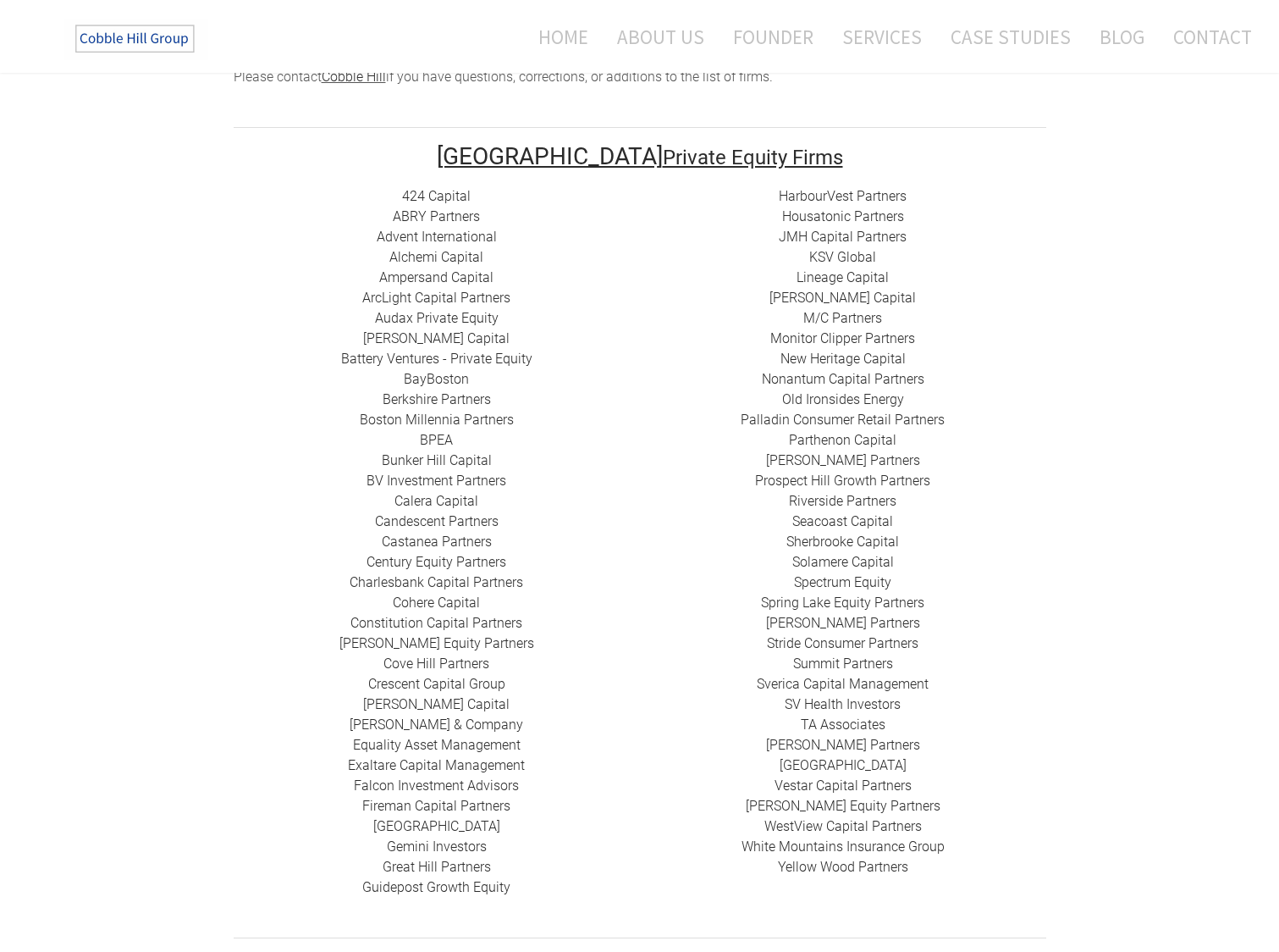
click at [547, 325] on div "424 Capital ​ABRY Partners Advent International Alchemi Capital ​Ampersand Capi…" at bounding box center [436, 542] width 407 height 711
click at [560, 343] on div "424 Capital ​ABRY Partners Advent International Alchemi Capital ​Ampersand Capi…" at bounding box center [436, 542] width 407 height 711
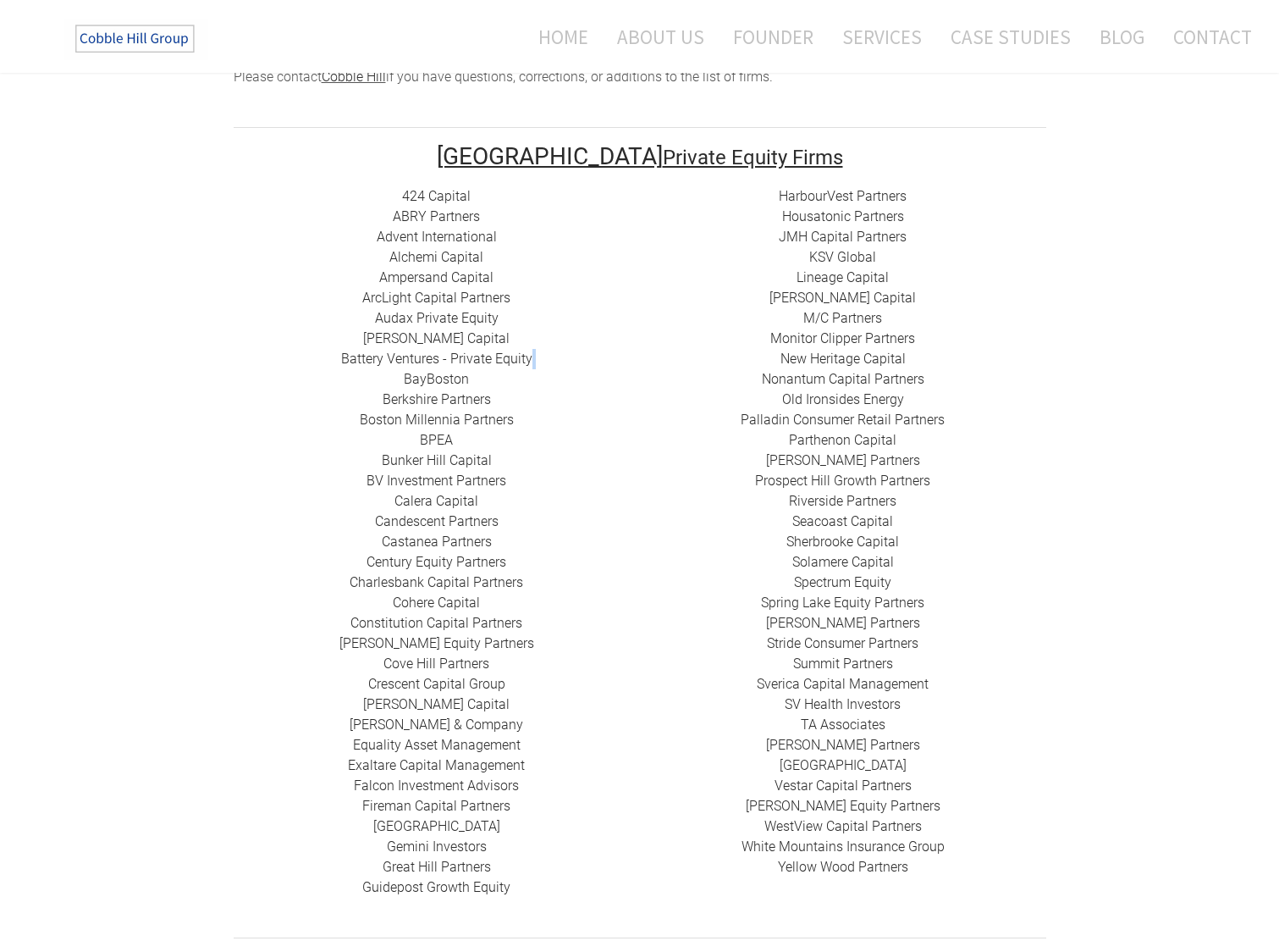
click at [560, 343] on div "424 Capital ​ABRY Partners Advent International Alchemi Capital ​Ampersand Capi…" at bounding box center [436, 542] width 407 height 711
click at [625, 420] on div "424 Capital ​ABRY Partners Advent International Alchemi Capital ​Ampersand Capi…" at bounding box center [436, 542] width 407 height 711
click at [576, 401] on div "424 Capital ​ABRY Partners Advent International Alchemi Capital ​Ampersand Capi…" at bounding box center [436, 542] width 407 height 711
